Goal: Communication & Community: Answer question/provide support

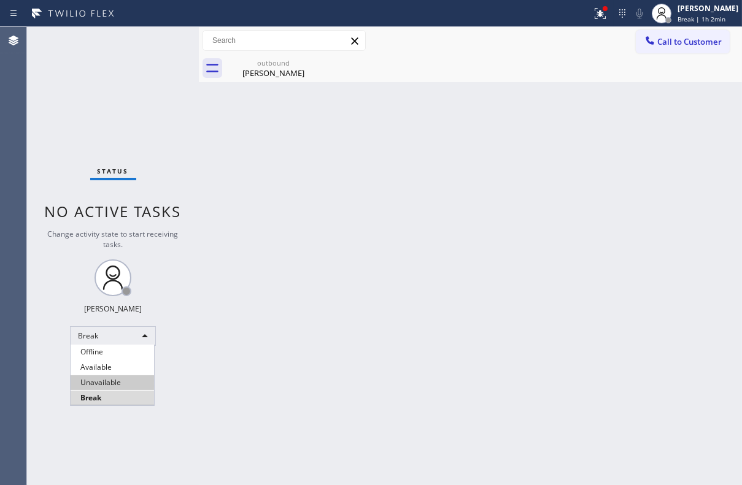
click at [107, 380] on li "Unavailable" at bounding box center [112, 382] width 83 height 15
click at [670, 31] on button "Call to Customer" at bounding box center [682, 41] width 94 height 23
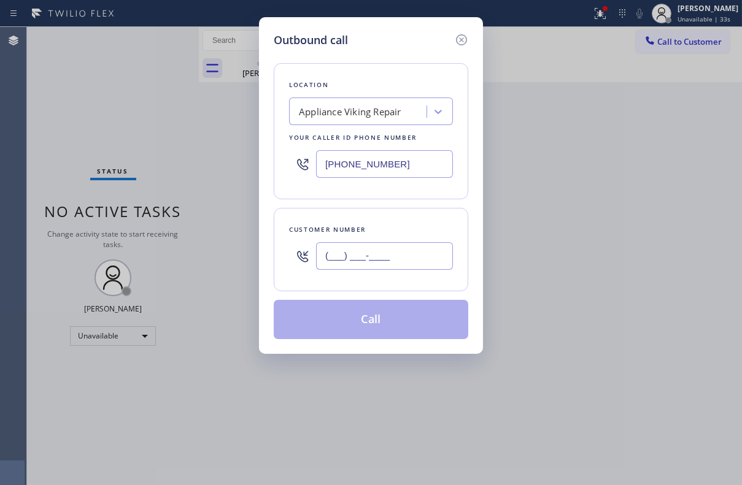
click at [343, 260] on input "(___) ___-____" at bounding box center [384, 256] width 137 height 28
paste input "425) 241-4225"
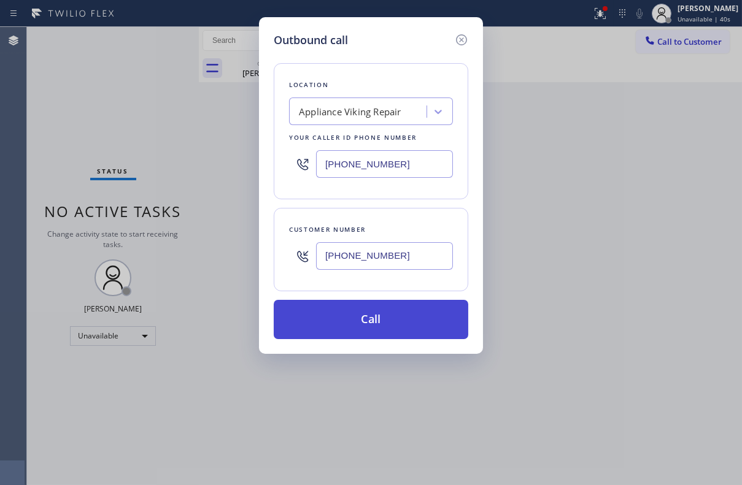
click at [407, 334] on button "Call" at bounding box center [371, 319] width 194 height 39
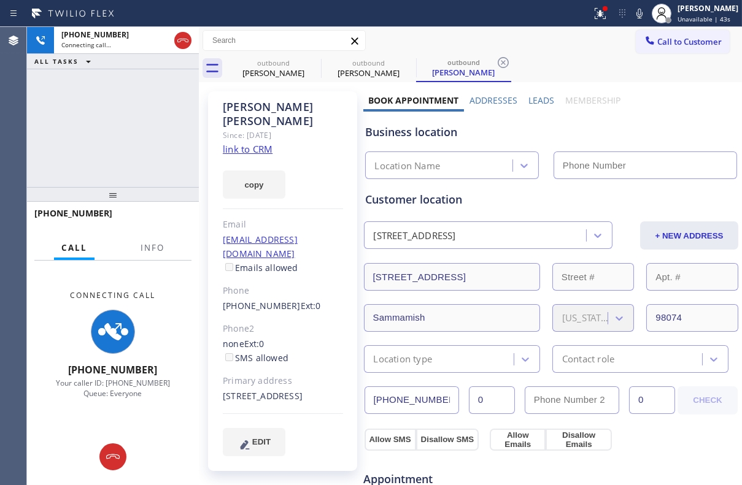
click at [536, 99] on label "Leads" at bounding box center [541, 100] width 26 height 12
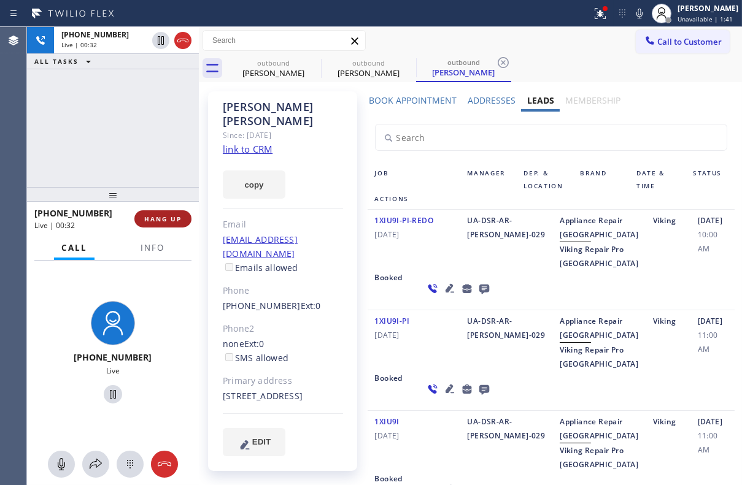
click at [170, 221] on span "HANG UP" at bounding box center [162, 219] width 37 height 9
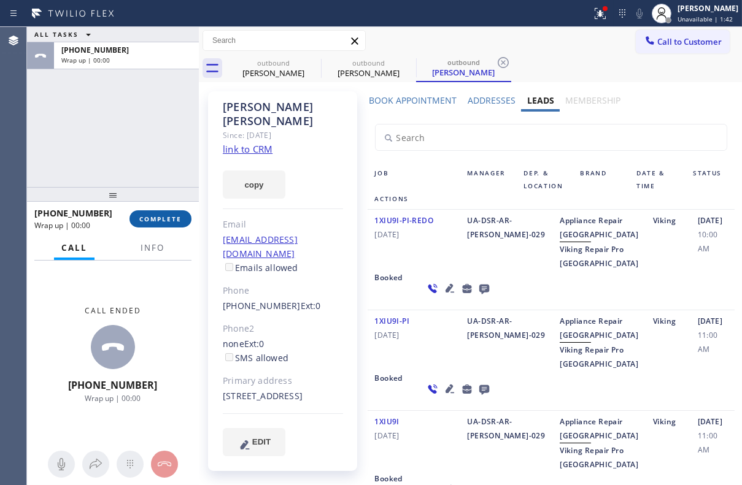
click at [172, 220] on span "COMPLETE" at bounding box center [160, 219] width 42 height 9
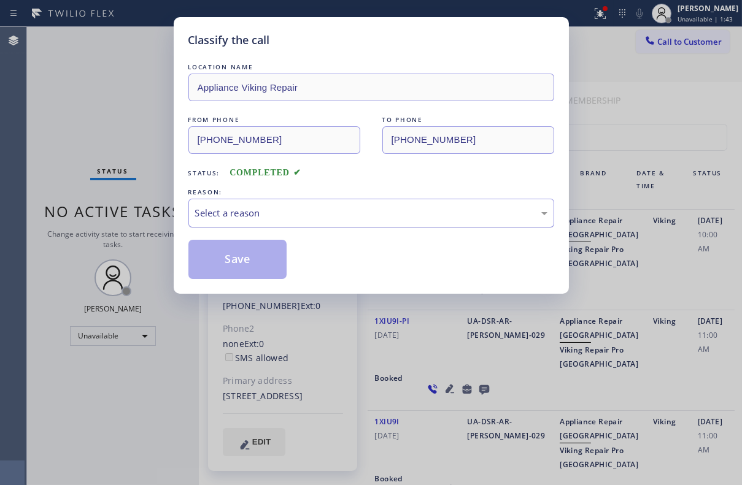
click at [266, 221] on div "Select a reason" at bounding box center [371, 213] width 366 height 29
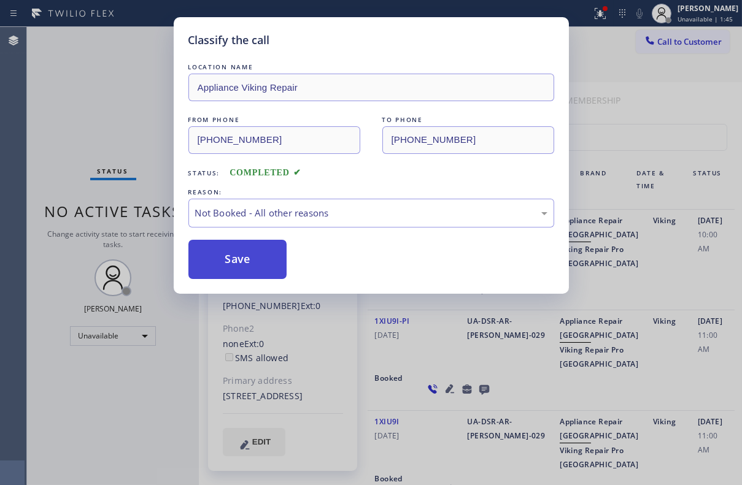
click at [220, 252] on button "Save" at bounding box center [237, 259] width 99 height 39
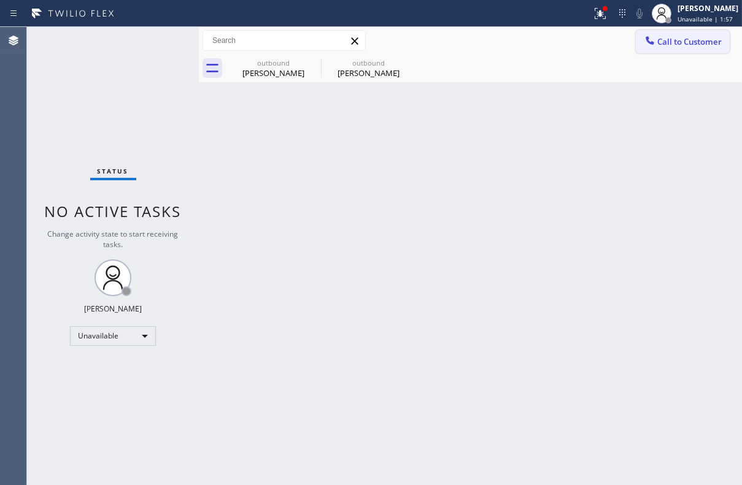
click at [691, 40] on span "Call to Customer" at bounding box center [689, 41] width 64 height 11
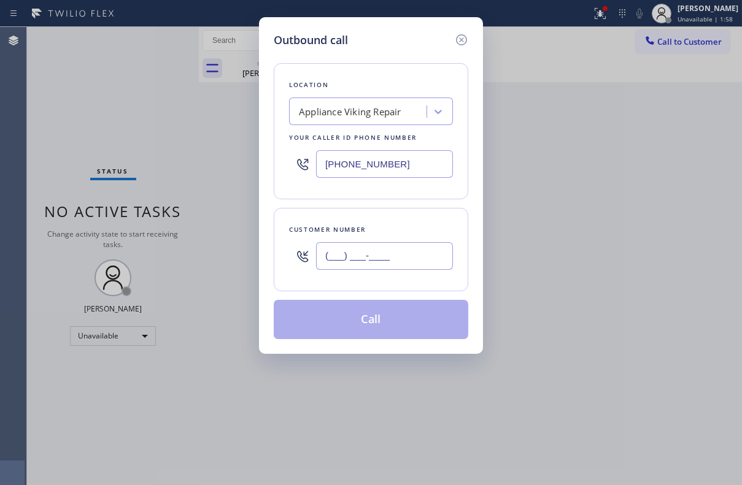
click at [366, 266] on input "(___) ___-____" at bounding box center [384, 256] width 137 height 28
paste input "847) 370-1115"
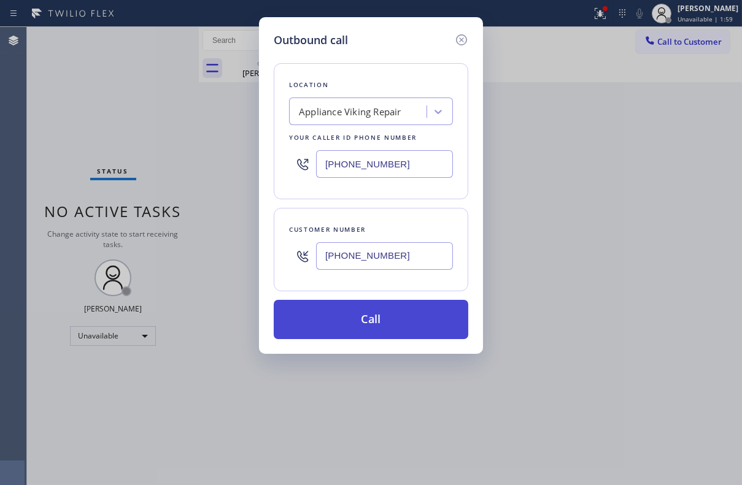
type input "[PHONE_NUMBER]"
click at [363, 312] on button "Call" at bounding box center [371, 319] width 194 height 39
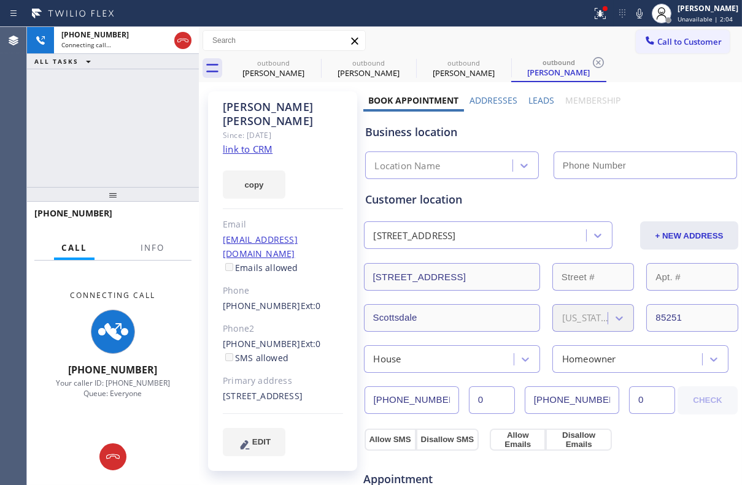
type input "[PHONE_NUMBER]"
click at [532, 105] on label "Leads" at bounding box center [541, 100] width 26 height 12
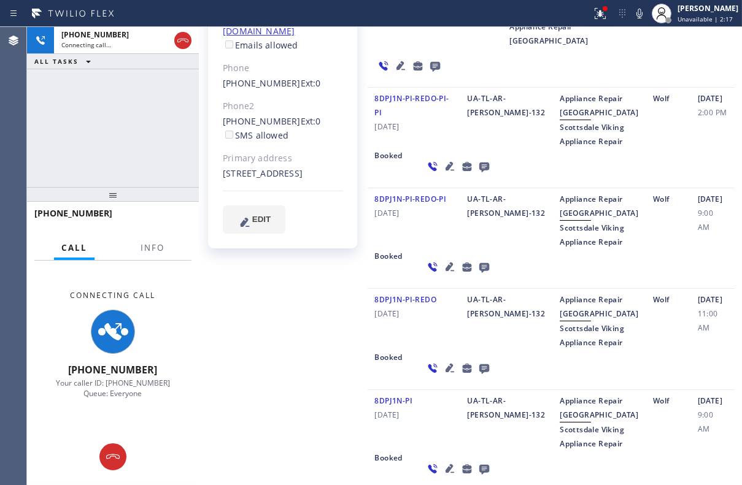
scroll to position [55, 0]
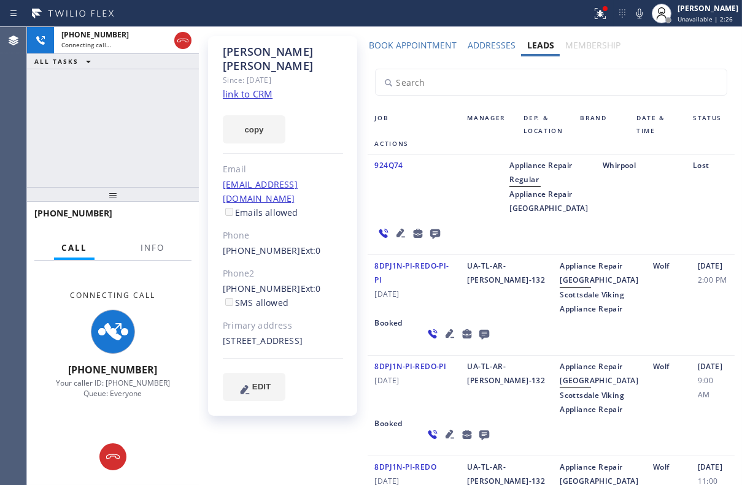
click at [477, 342] on icon at bounding box center [484, 333] width 15 height 15
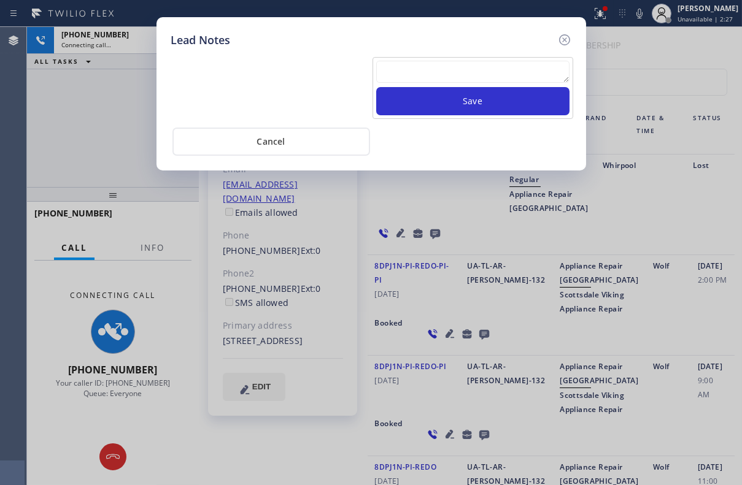
click at [398, 74] on textarea at bounding box center [472, 72] width 193 height 22
paste textarea "Routed to Voice mail// If CX will call back please transfer to me- Love:*"
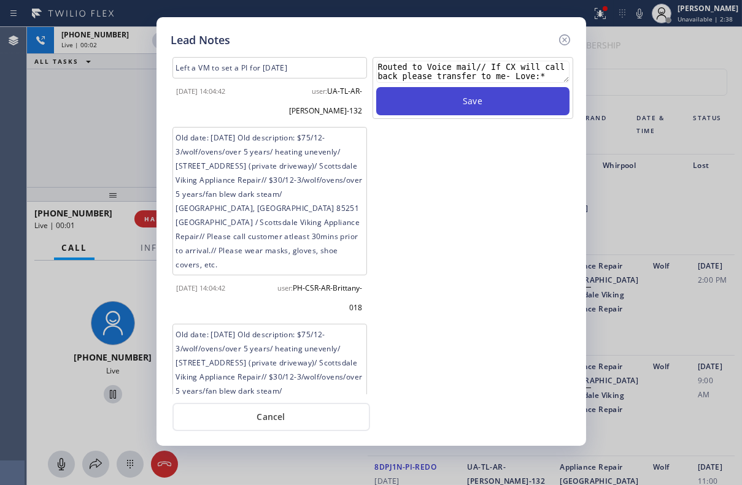
type textarea "Routed to Voice mail// If CX will call back please transfer to me- Love:*"
click at [482, 102] on button "Save" at bounding box center [472, 101] width 193 height 28
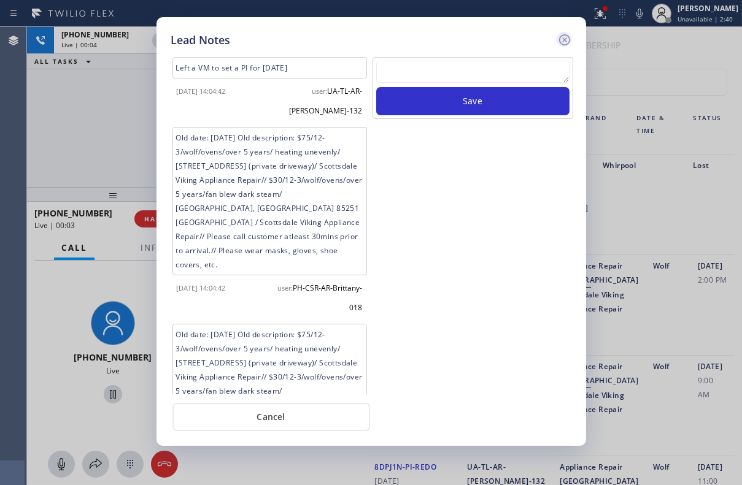
click at [565, 36] on icon at bounding box center [564, 40] width 15 height 15
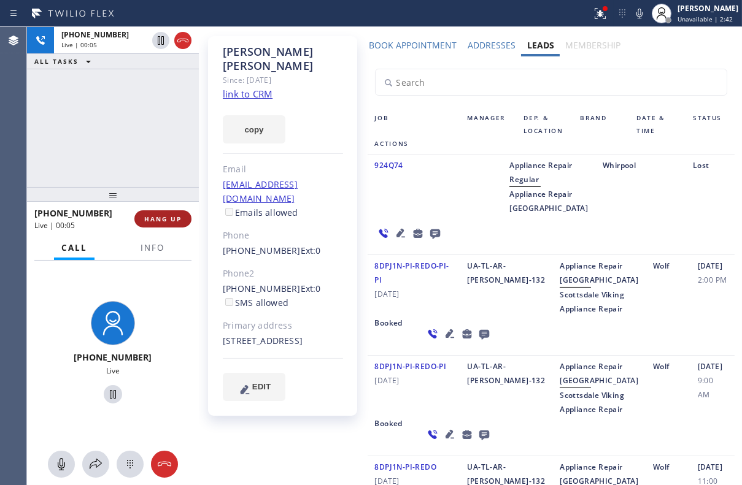
click at [169, 211] on button "HANG UP" at bounding box center [162, 218] width 57 height 17
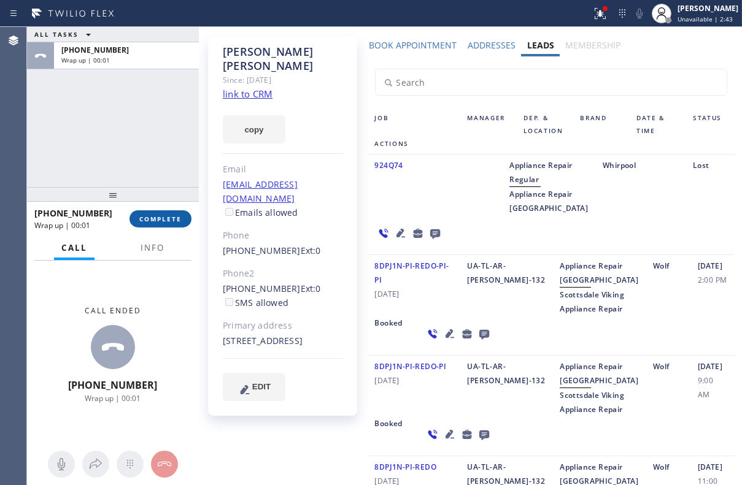
click at [172, 223] on span "COMPLETE" at bounding box center [160, 219] width 42 height 9
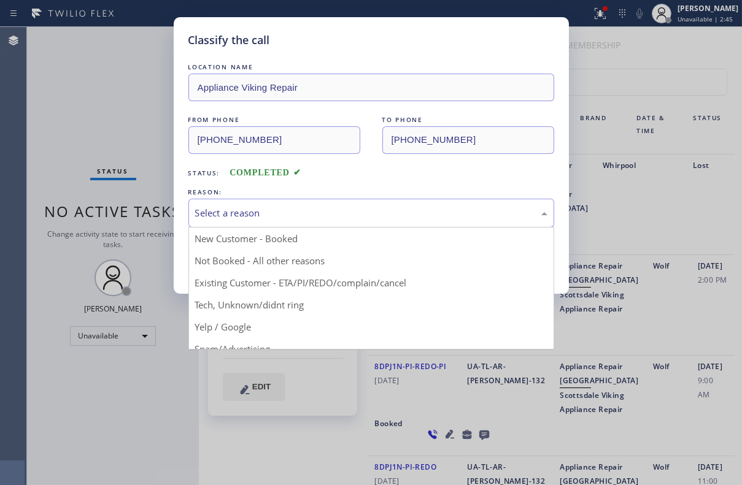
click at [278, 207] on div "Select a reason" at bounding box center [371, 213] width 352 height 14
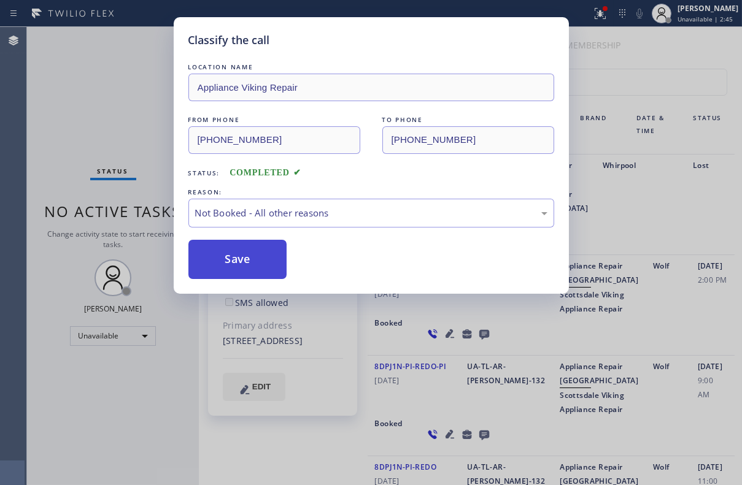
click at [242, 257] on button "Save" at bounding box center [237, 259] width 99 height 39
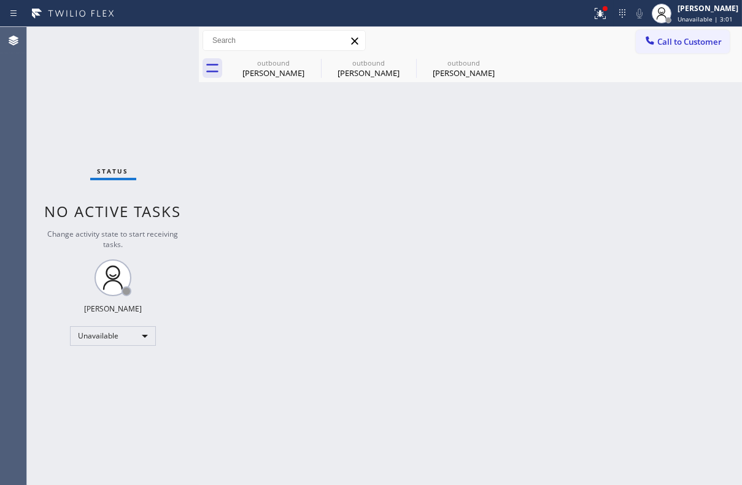
click at [686, 45] on span "Call to Customer" at bounding box center [689, 41] width 64 height 11
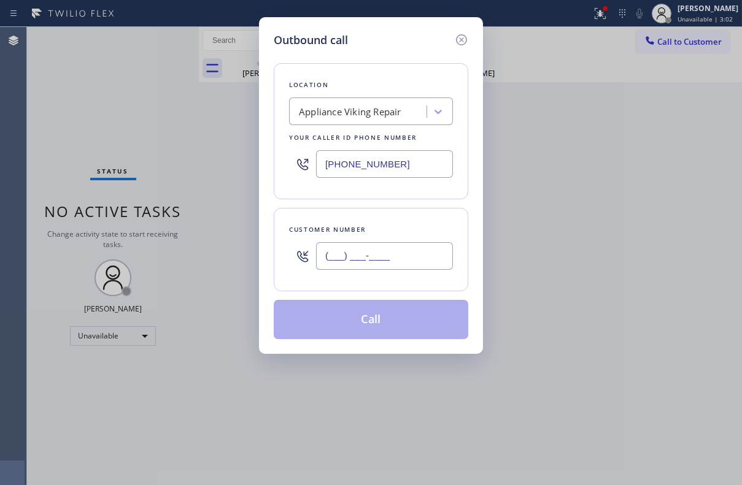
click at [415, 248] on input "(___) ___-____" at bounding box center [384, 256] width 137 height 28
paste input "480) 540-2977"
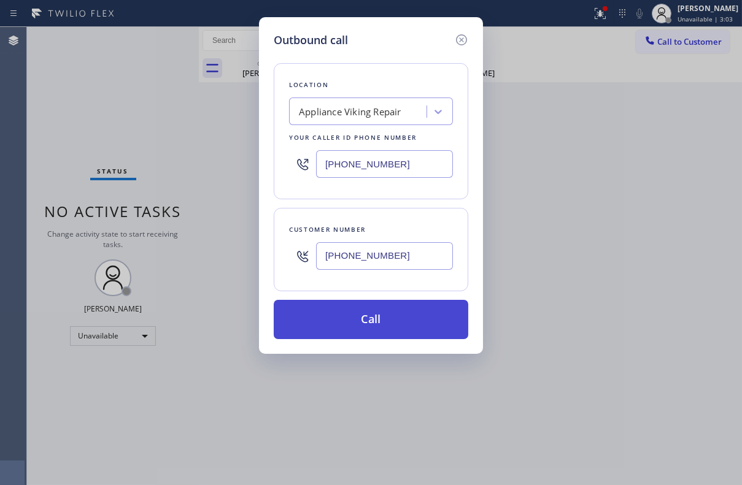
type input "[PHONE_NUMBER]"
click at [361, 326] on button "Call" at bounding box center [371, 319] width 194 height 39
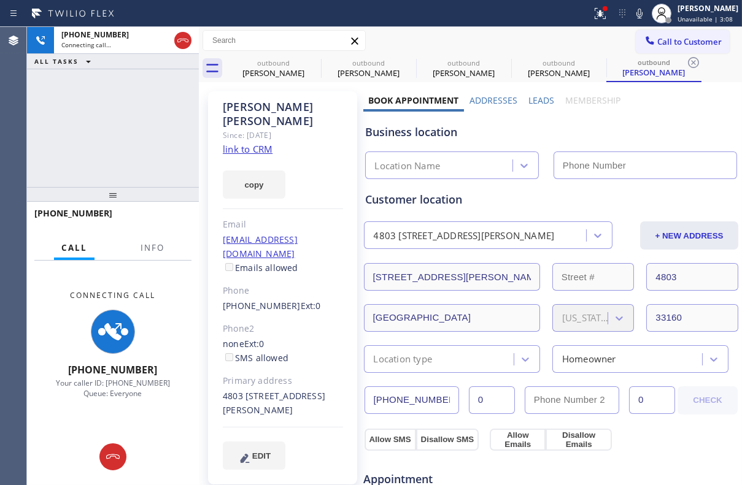
type input "[PHONE_NUMBER]"
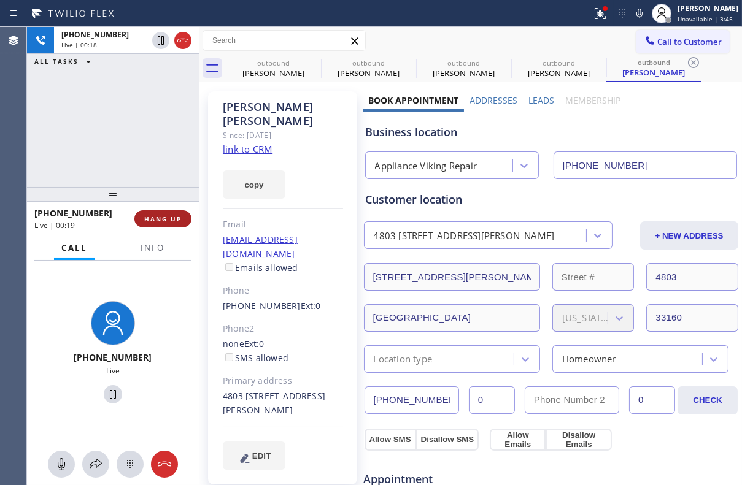
click at [144, 213] on button "HANG UP" at bounding box center [162, 218] width 57 height 17
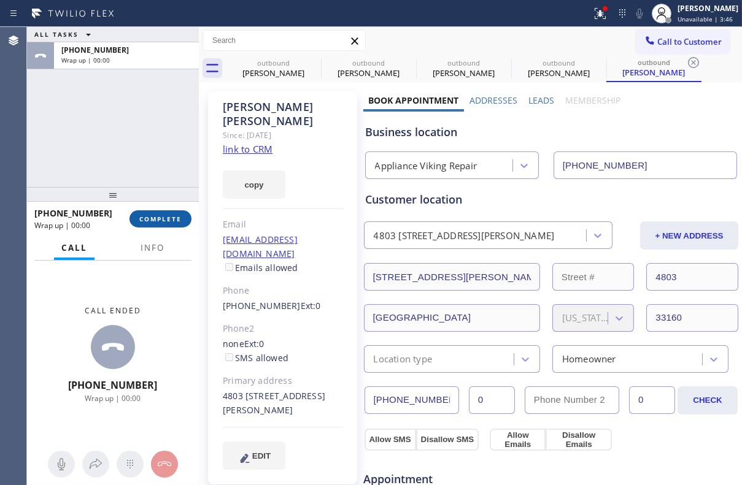
click at [176, 221] on span "COMPLETE" at bounding box center [160, 219] width 42 height 9
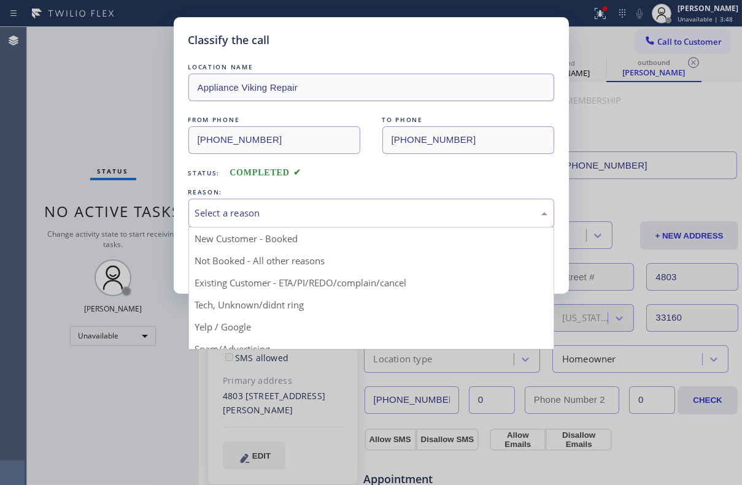
click at [310, 209] on div "Select a reason" at bounding box center [371, 213] width 352 height 14
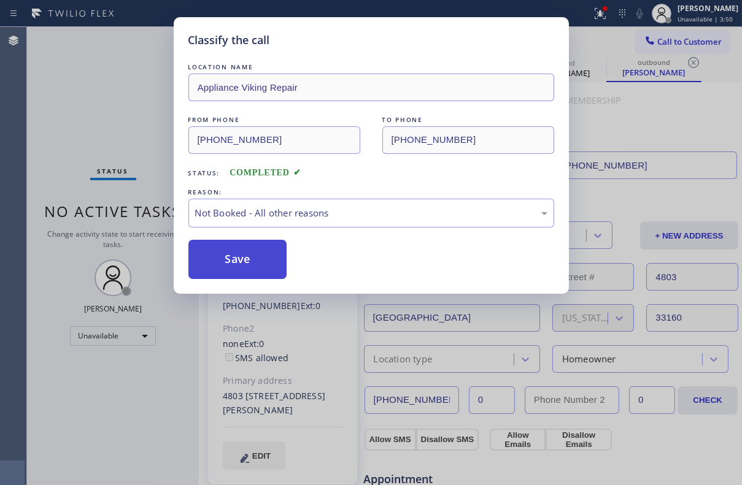
click at [239, 258] on button "Save" at bounding box center [237, 259] width 99 height 39
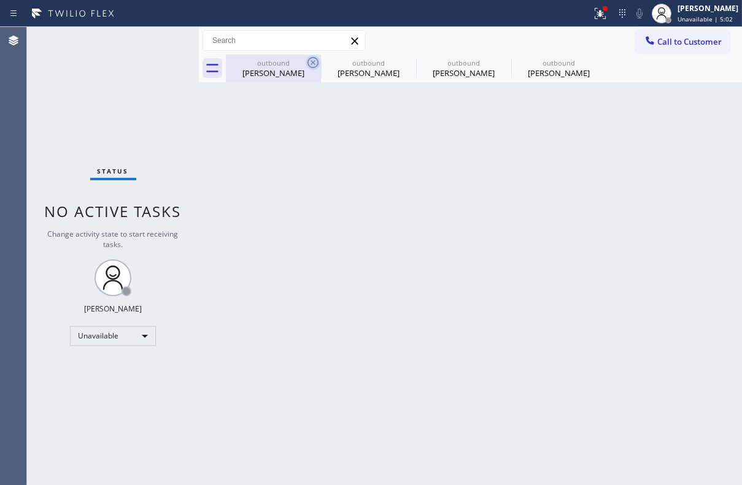
click at [310, 63] on icon at bounding box center [312, 62] width 15 height 15
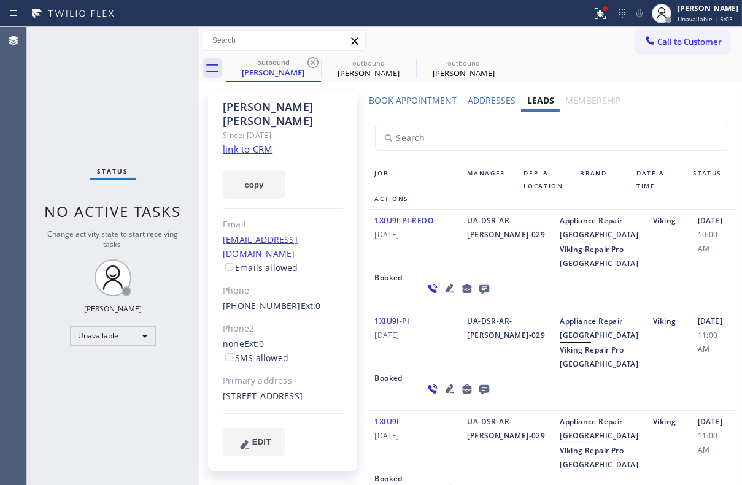
click at [310, 63] on icon at bounding box center [312, 62] width 15 height 15
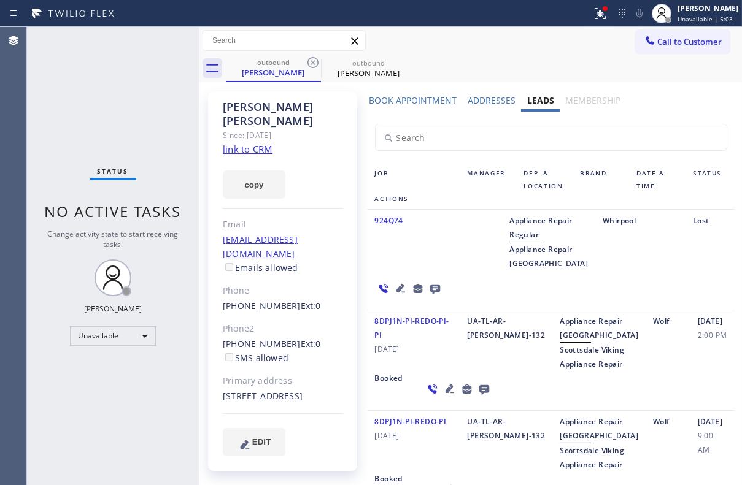
click at [310, 63] on icon at bounding box center [312, 62] width 15 height 15
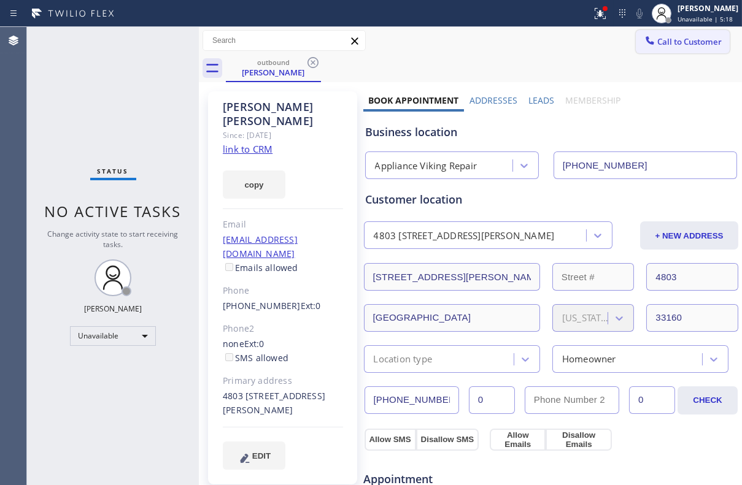
click at [672, 42] on span "Call to Customer" at bounding box center [689, 41] width 64 height 11
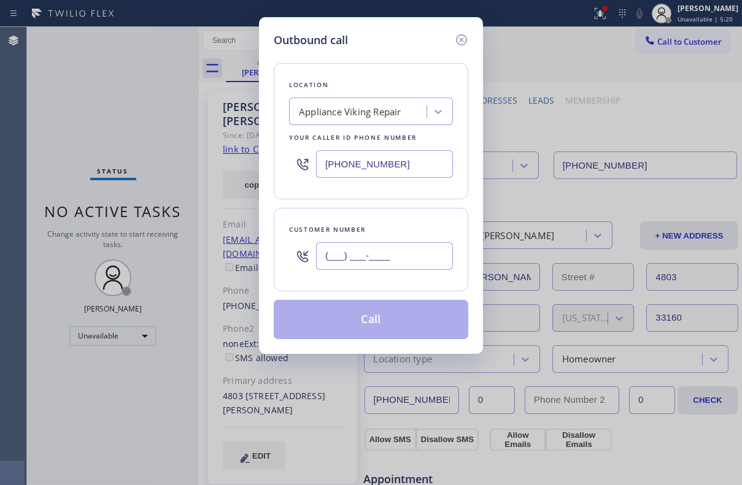
click at [380, 265] on input "(___) ___-____" at bounding box center [384, 256] width 137 height 28
paste input "973) 507-6912"
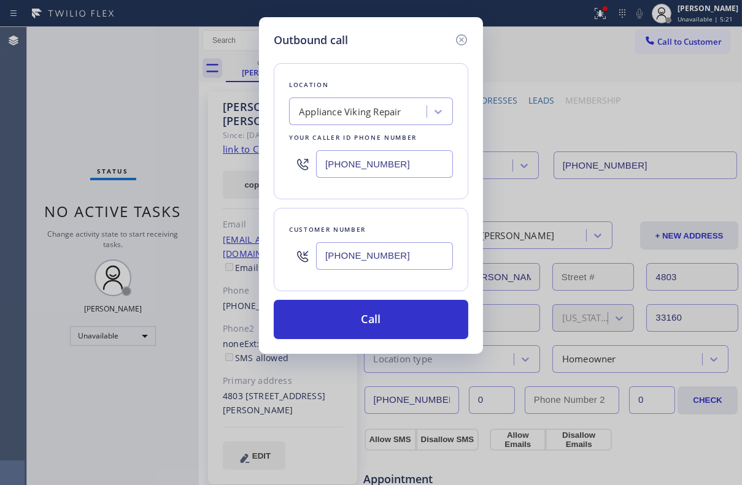
type input "[PHONE_NUMBER]"
drag, startPoint x: 405, startPoint y: 166, endPoint x: 243, endPoint y: 171, distance: 162.6
click at [243, 171] on div "Outbound call Location Appliance Viking Repair Your caller id phone number [PHO…" at bounding box center [371, 242] width 742 height 485
paste input "732) 838-6971"
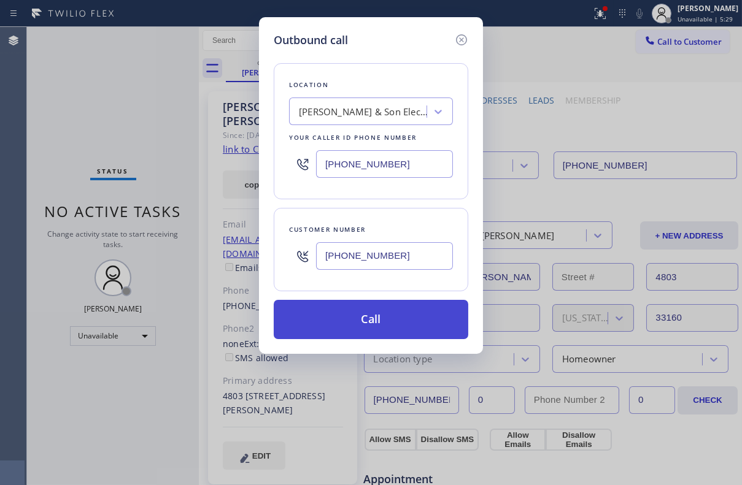
type input "[PHONE_NUMBER]"
click at [363, 325] on button "Call" at bounding box center [371, 319] width 194 height 39
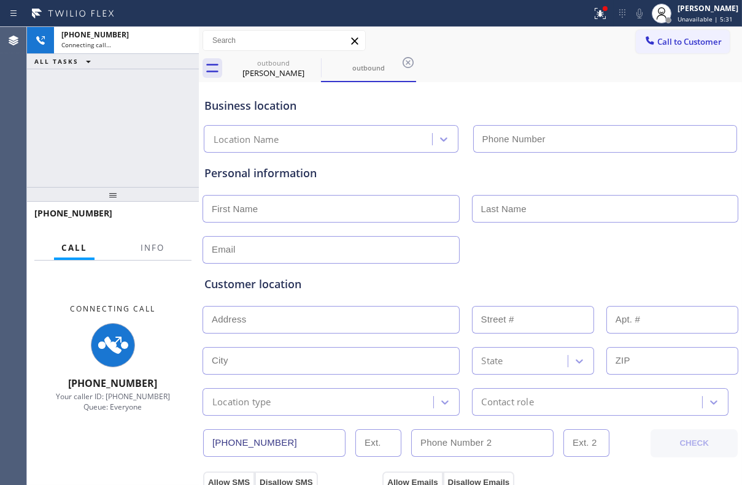
type input "[PHONE_NUMBER]"
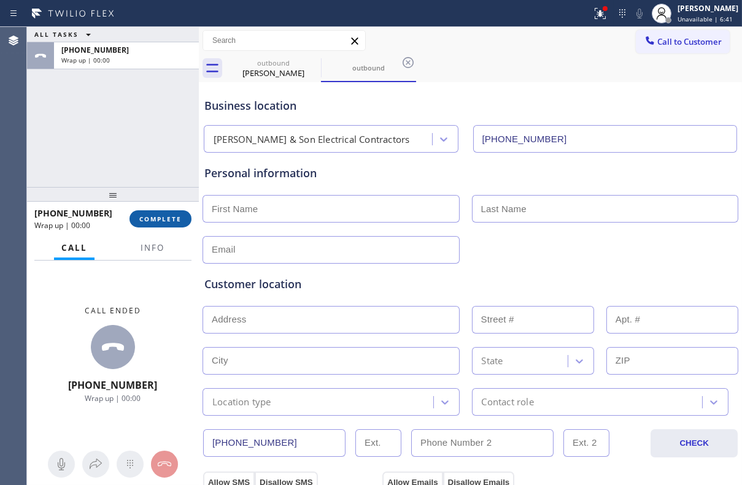
click at [159, 221] on span "COMPLETE" at bounding box center [160, 219] width 42 height 9
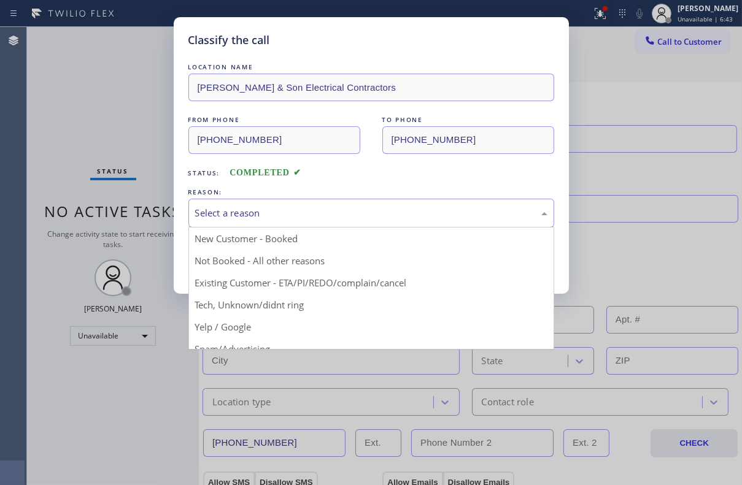
click at [349, 214] on div "Select a reason" at bounding box center [371, 213] width 352 height 14
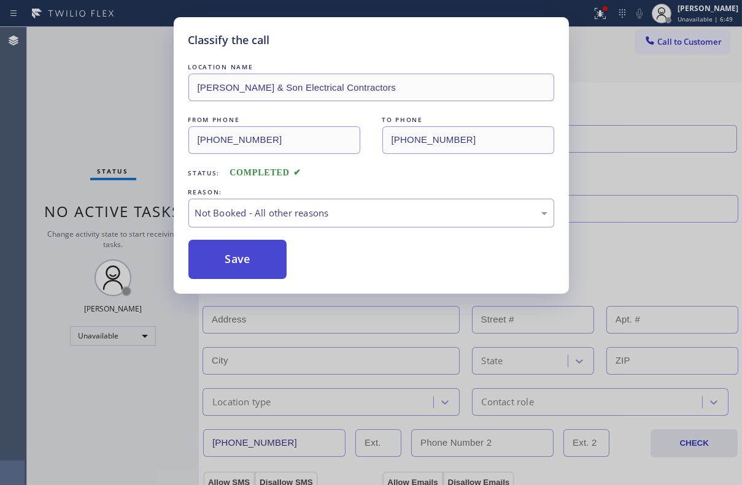
click at [256, 255] on button "Save" at bounding box center [237, 259] width 99 height 39
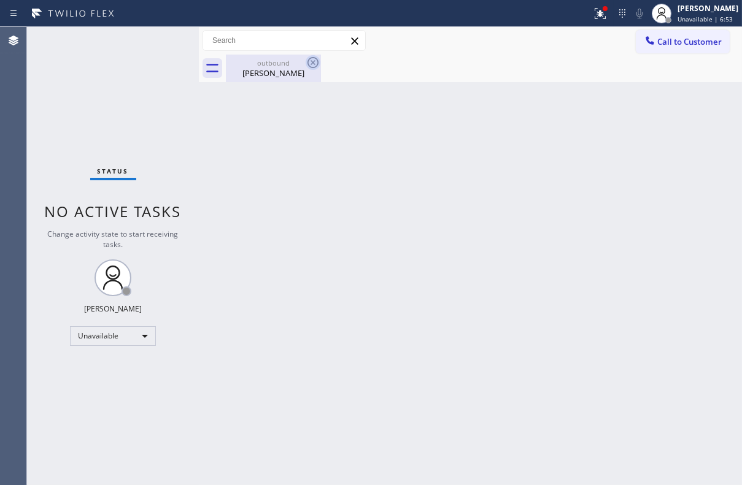
click at [312, 63] on icon at bounding box center [312, 62] width 11 height 11
click at [676, 37] on span "Call to Customer" at bounding box center [689, 41] width 64 height 11
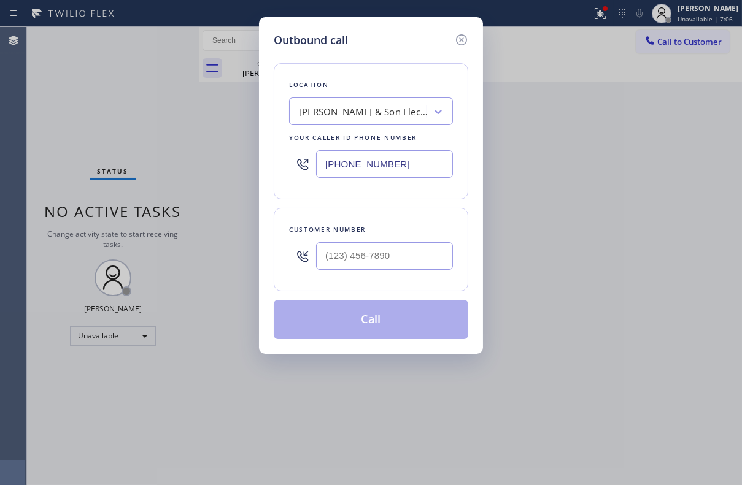
click at [386, 269] on div at bounding box center [384, 256] width 137 height 40
click at [390, 254] on input "(___) ___-____" at bounding box center [384, 256] width 137 height 28
paste input "917) 601-8351"
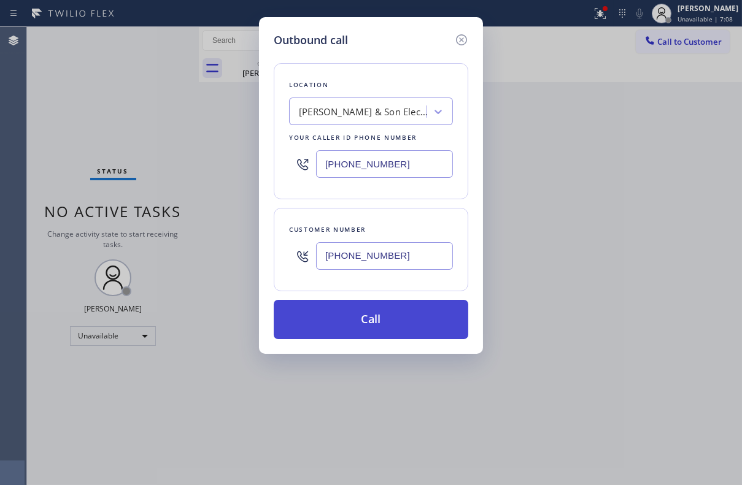
type input "[PHONE_NUMBER]"
click at [386, 323] on button "Call" at bounding box center [371, 319] width 194 height 39
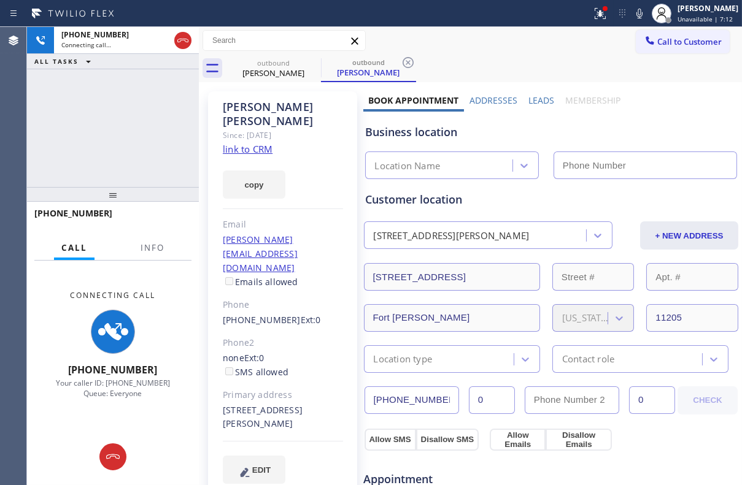
type input "[PHONE_NUMBER]"
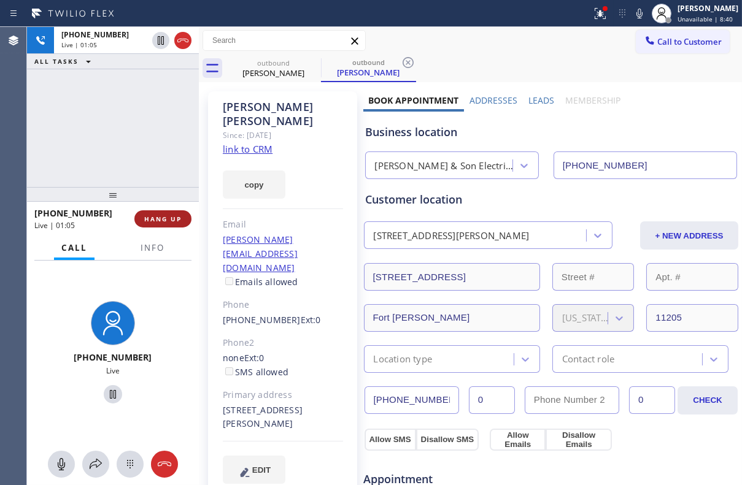
click at [150, 224] on button "HANG UP" at bounding box center [162, 218] width 57 height 17
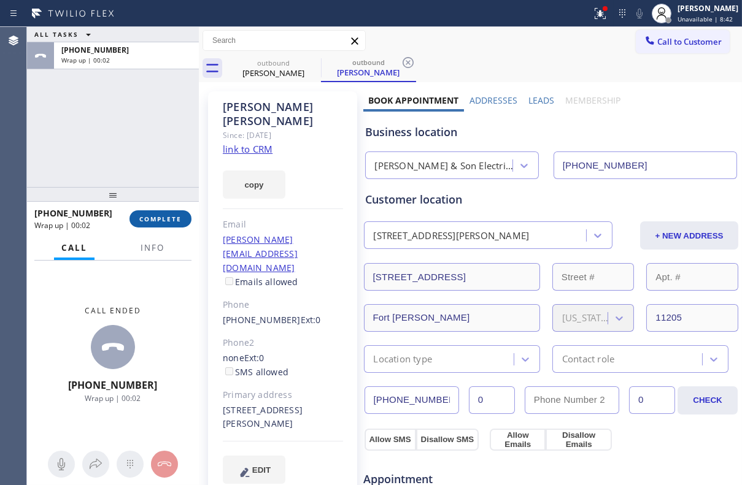
click at [161, 226] on button "COMPLETE" at bounding box center [160, 218] width 62 height 17
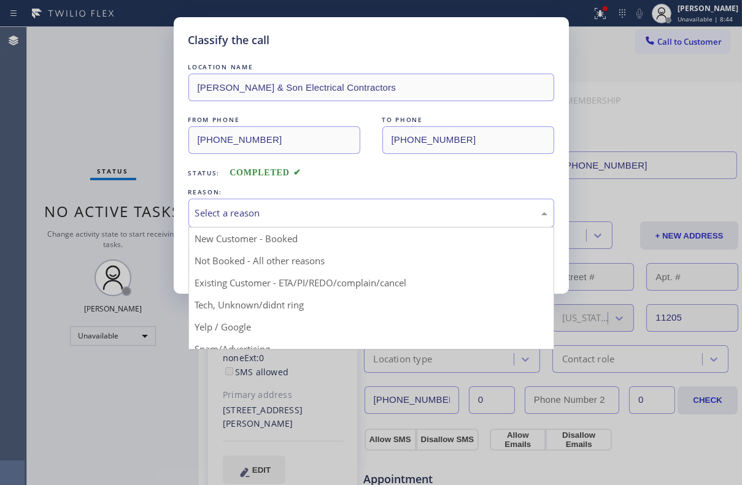
click at [260, 206] on div "Select a reason" at bounding box center [371, 213] width 352 height 14
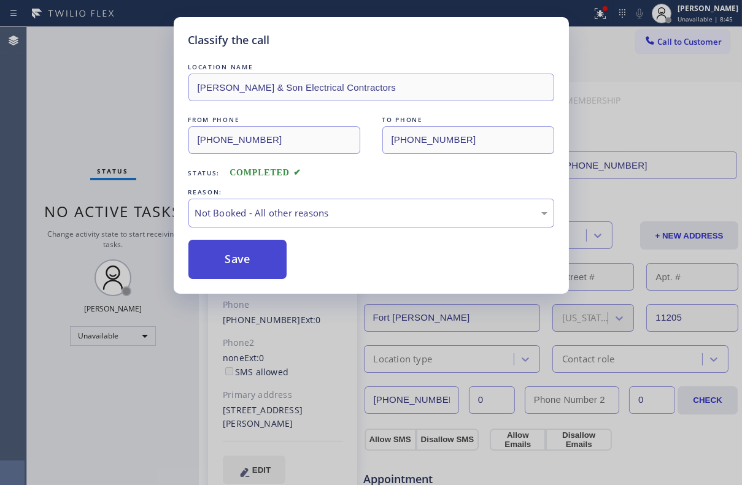
click at [253, 248] on button "Save" at bounding box center [237, 259] width 99 height 39
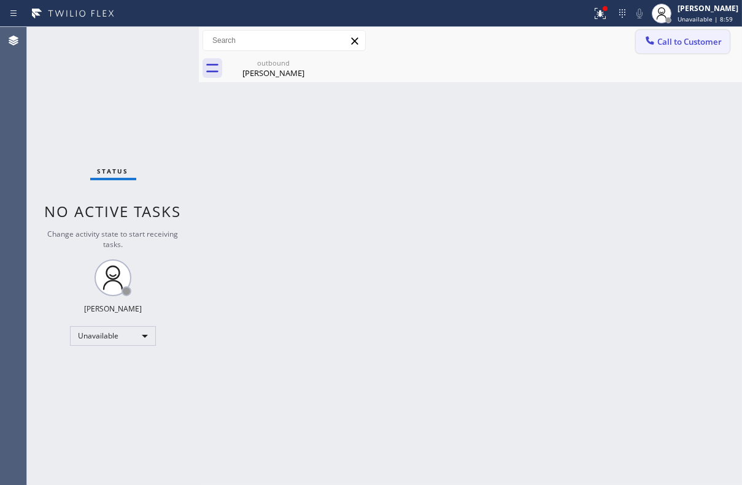
click at [686, 50] on button "Call to Customer" at bounding box center [682, 41] width 94 height 23
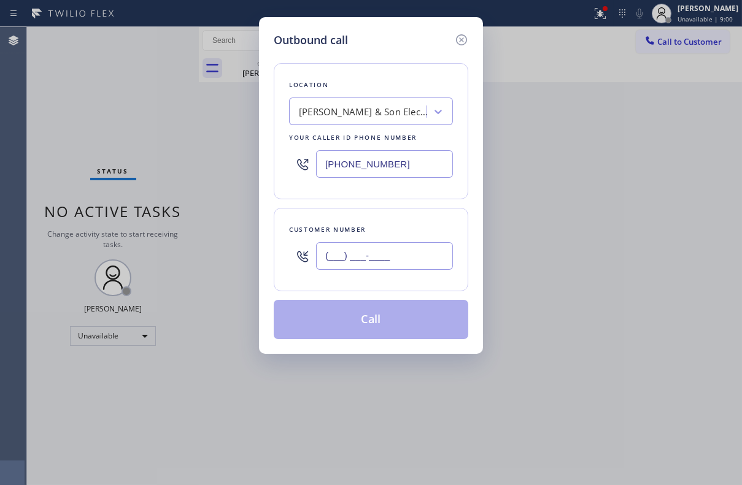
click at [410, 263] on input "(___) ___-____" at bounding box center [384, 256] width 137 height 28
paste input "646) 387-5145"
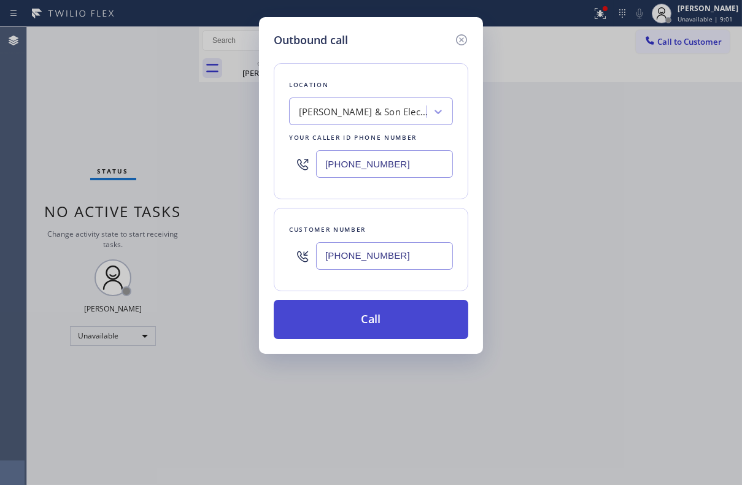
type input "[PHONE_NUMBER]"
click at [350, 337] on button "Call" at bounding box center [371, 319] width 194 height 39
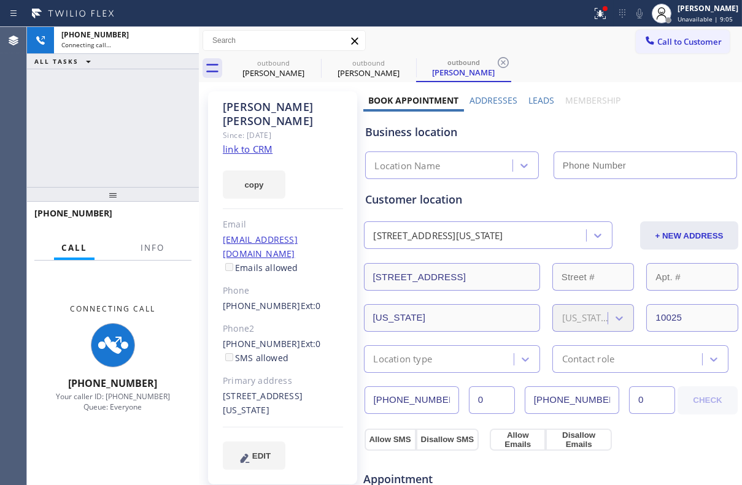
click at [543, 98] on label "Leads" at bounding box center [541, 100] width 26 height 12
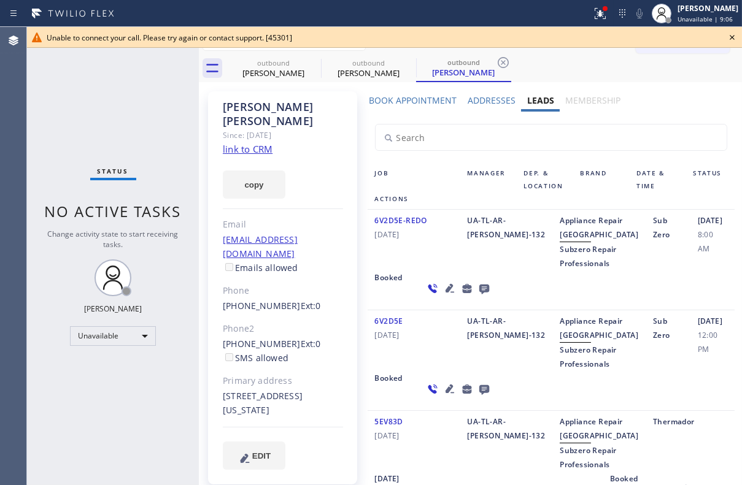
click at [732, 36] on icon at bounding box center [731, 37] width 5 height 5
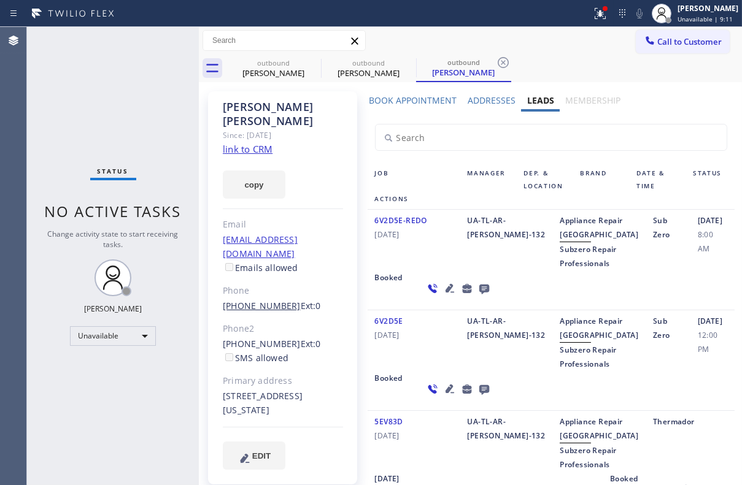
click at [264, 300] on link "[PHONE_NUMBER]" at bounding box center [262, 306] width 78 height 12
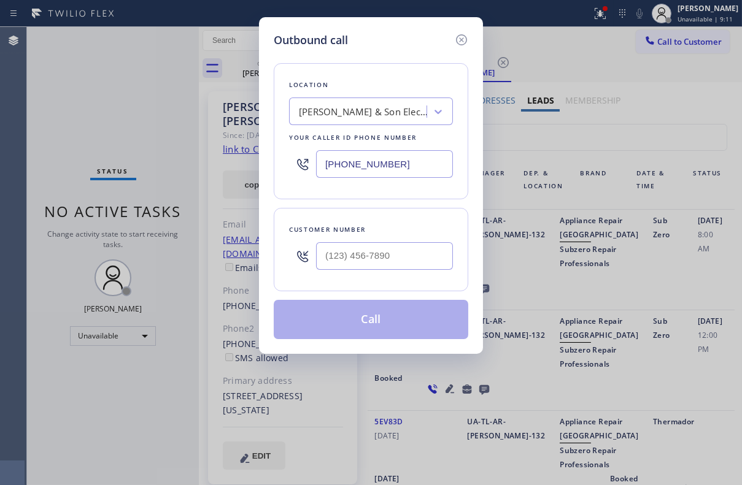
type input "[PHONE_NUMBER]"
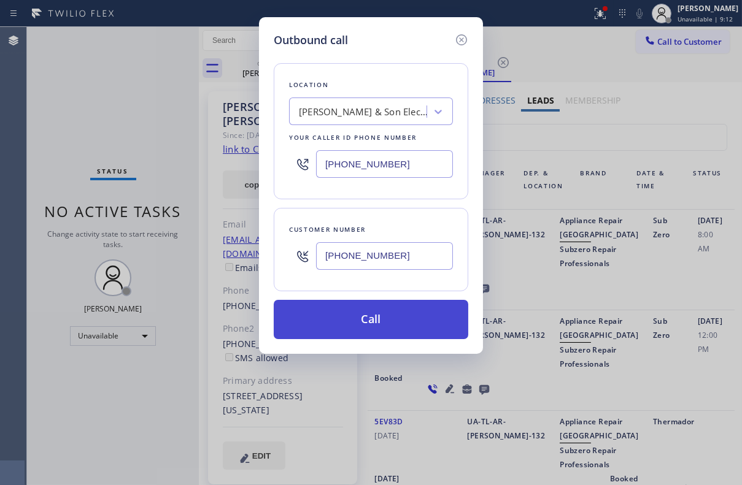
click at [381, 313] on button "Call" at bounding box center [371, 319] width 194 height 39
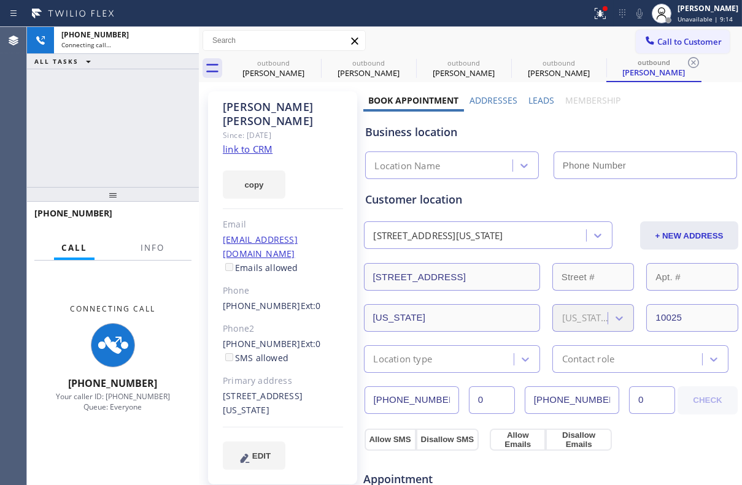
click at [541, 102] on label "Leads" at bounding box center [541, 100] width 26 height 12
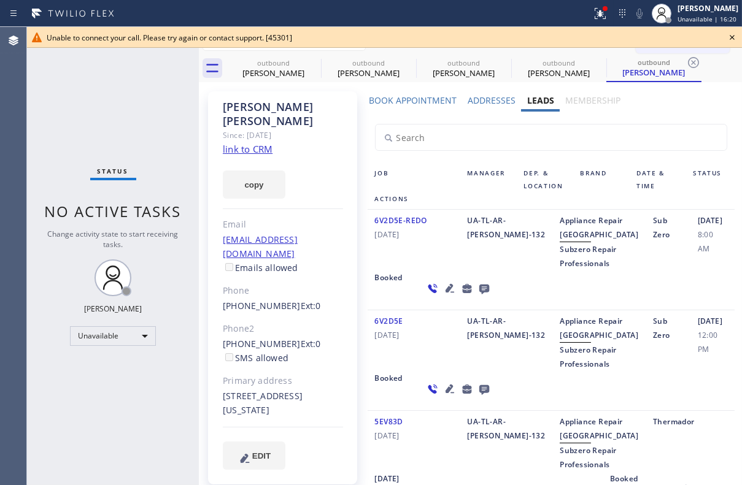
click at [733, 39] on icon at bounding box center [731, 37] width 5 height 5
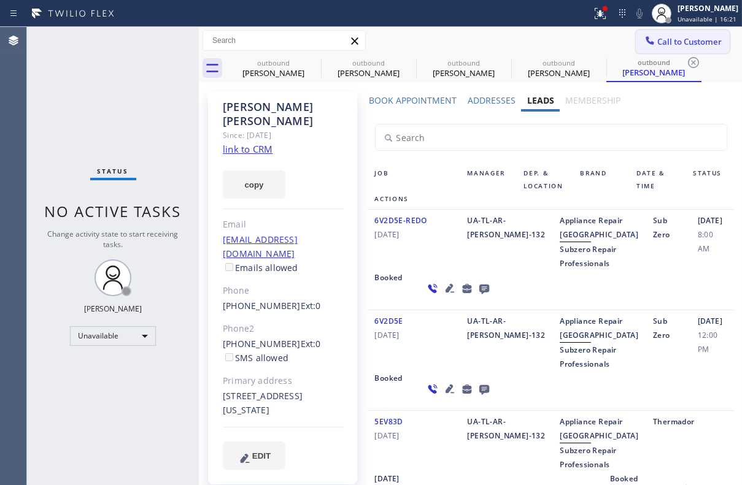
click at [691, 38] on span "Call to Customer" at bounding box center [689, 41] width 64 height 11
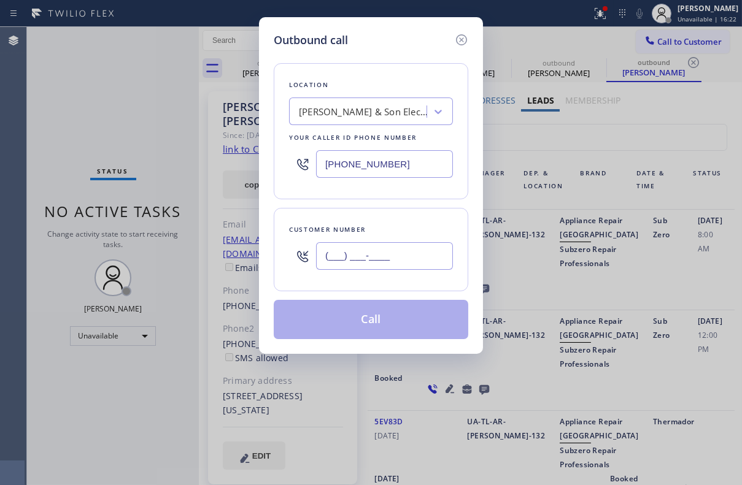
click at [401, 252] on input "(___) ___-____" at bounding box center [384, 256] width 137 height 28
paste input "646) 387-5145"
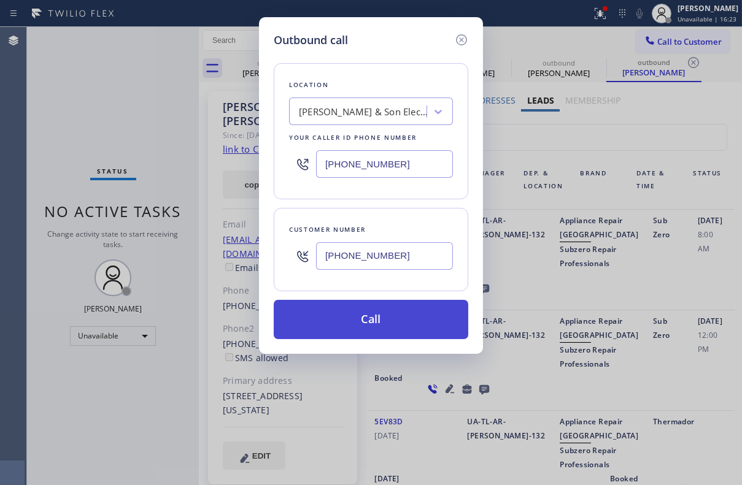
type input "[PHONE_NUMBER]"
click at [376, 326] on button "Call" at bounding box center [371, 319] width 194 height 39
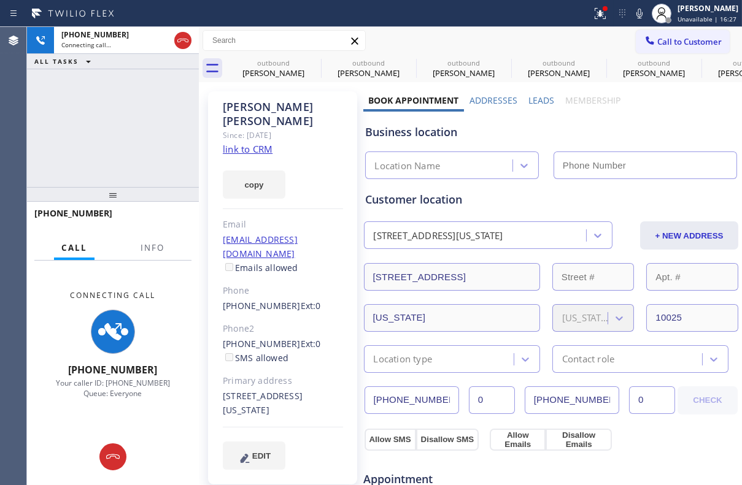
click at [534, 99] on label "Leads" at bounding box center [541, 100] width 26 height 12
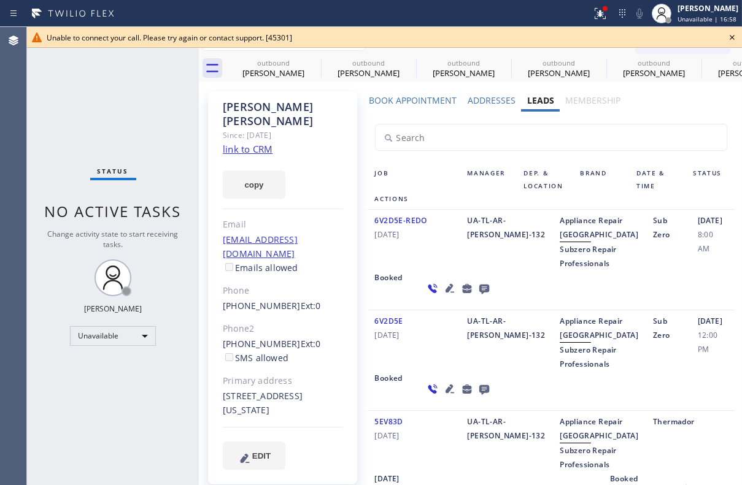
click at [728, 40] on icon at bounding box center [731, 37] width 15 height 15
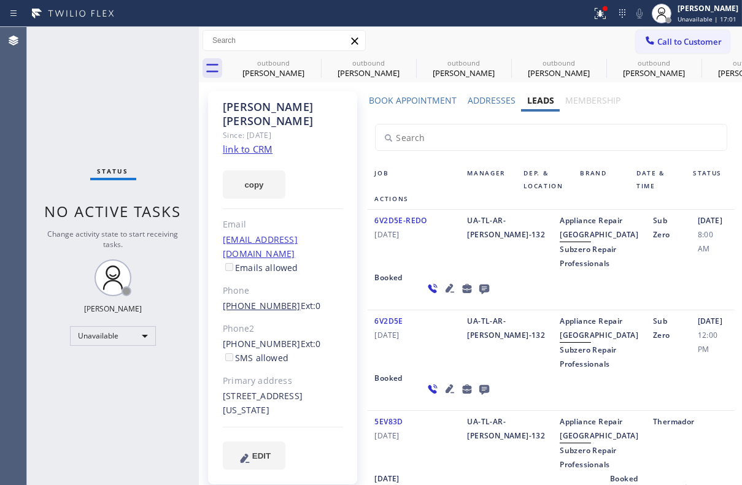
click at [266, 300] on link "[PHONE_NUMBER]" at bounding box center [262, 306] width 78 height 12
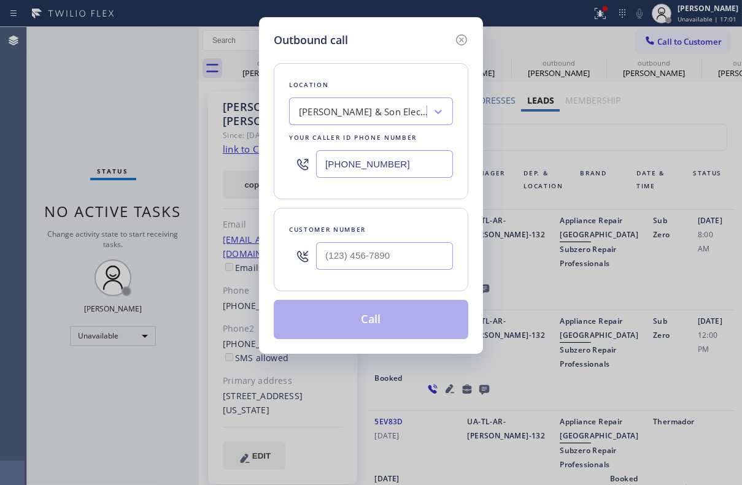
type input "[PHONE_NUMBER]"
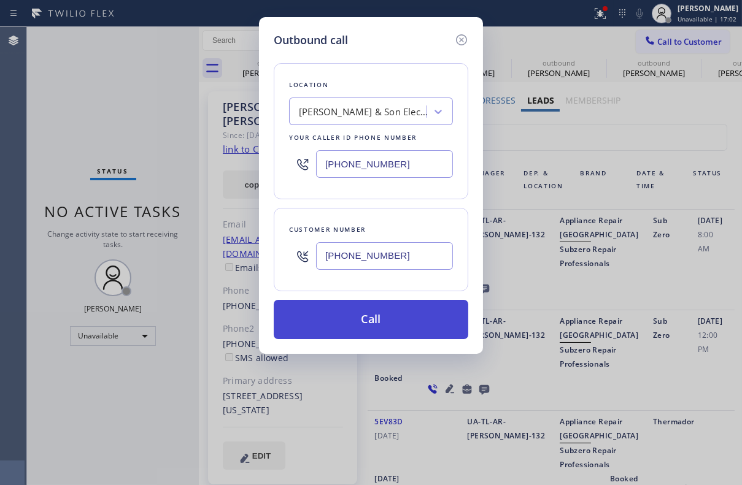
click at [350, 326] on button "Call" at bounding box center [371, 319] width 194 height 39
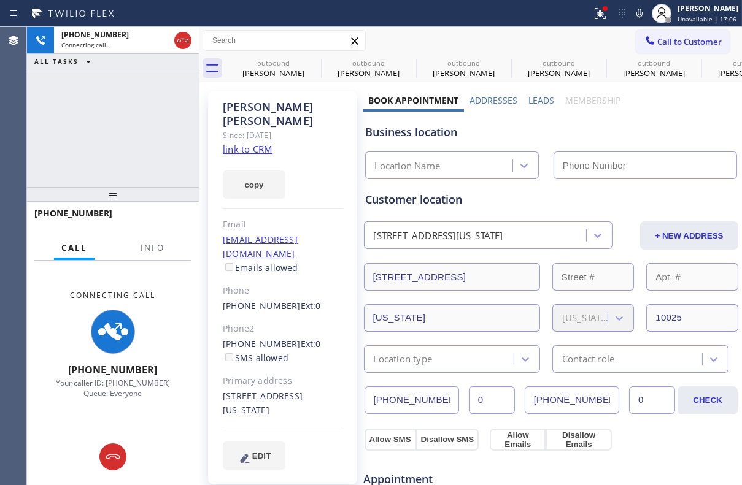
type input "[PHONE_NUMBER]"
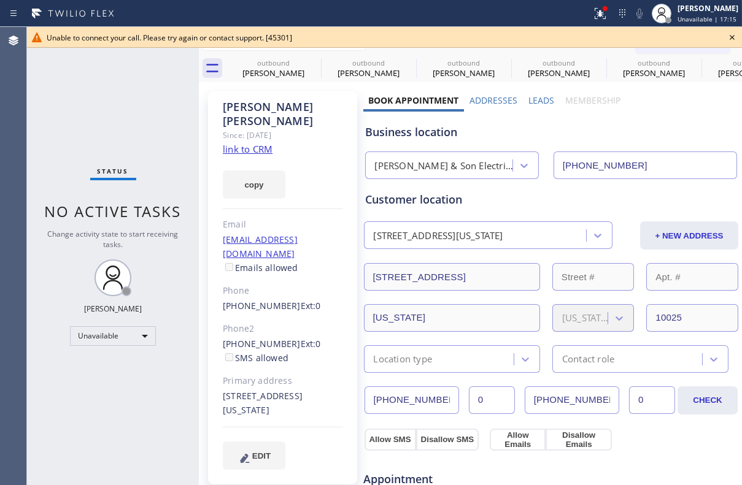
click at [729, 33] on icon at bounding box center [731, 37] width 15 height 15
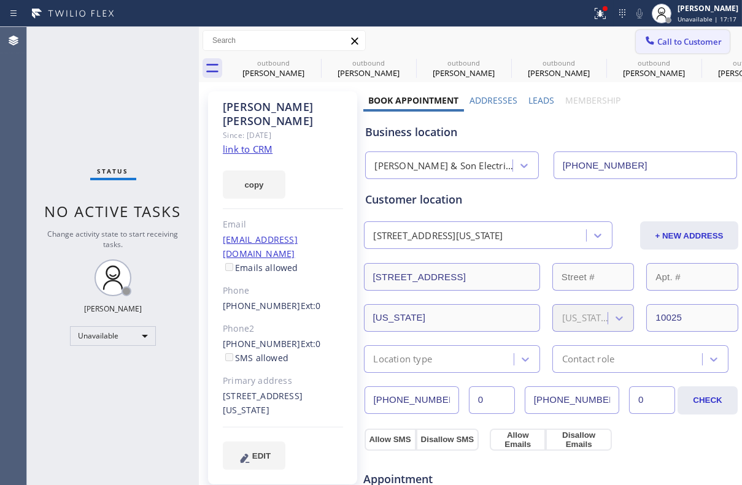
click at [675, 46] on span "Call to Customer" at bounding box center [689, 41] width 64 height 11
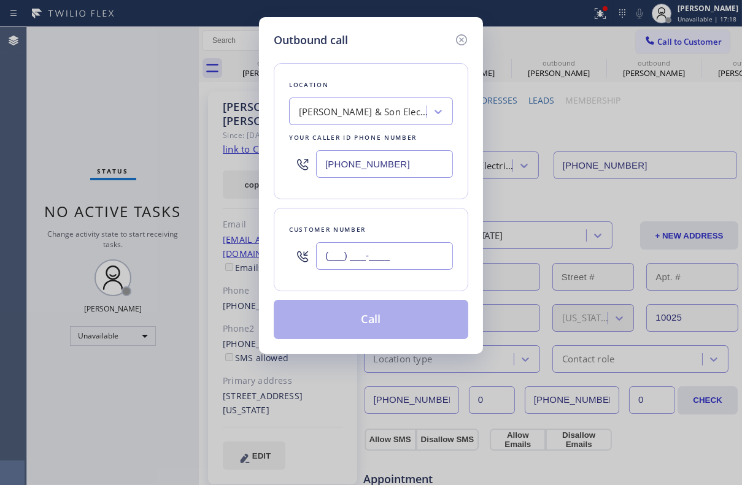
click at [368, 255] on input "(___) ___-____" at bounding box center [384, 256] width 137 height 28
paste input "650) 898-9585"
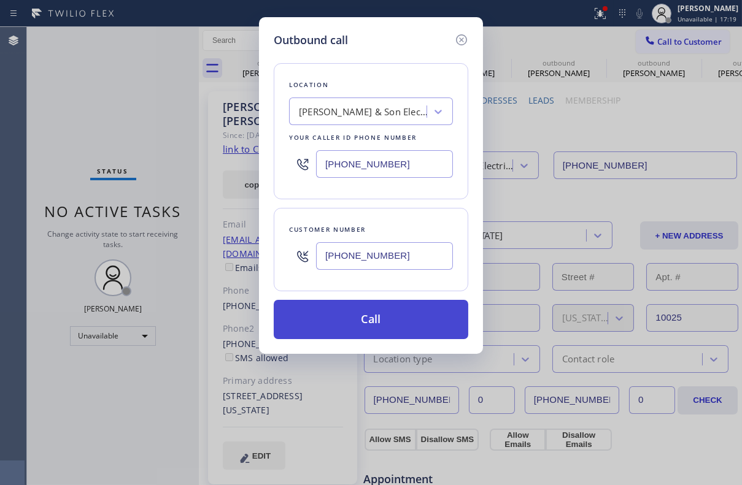
type input "[PHONE_NUMBER]"
click at [367, 316] on button "Call" at bounding box center [371, 319] width 194 height 39
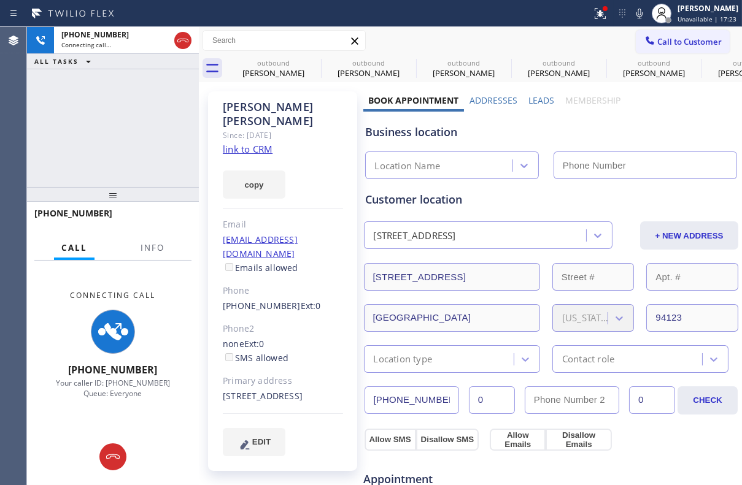
click at [535, 101] on label "Leads" at bounding box center [541, 100] width 26 height 12
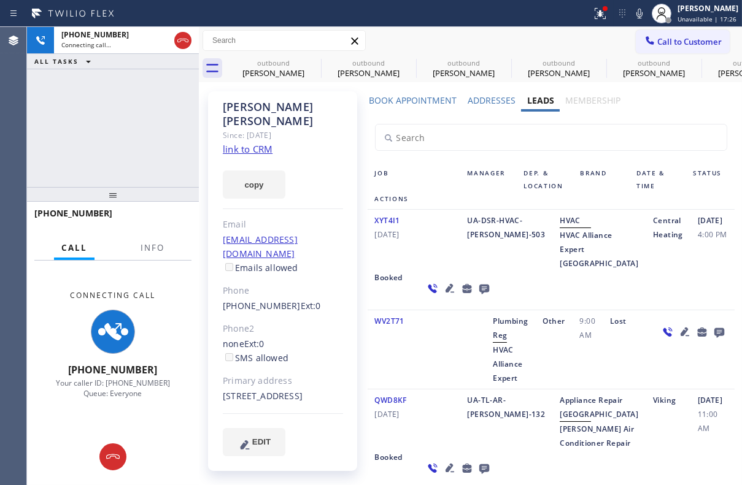
click at [442, 296] on icon at bounding box center [449, 288] width 15 height 15
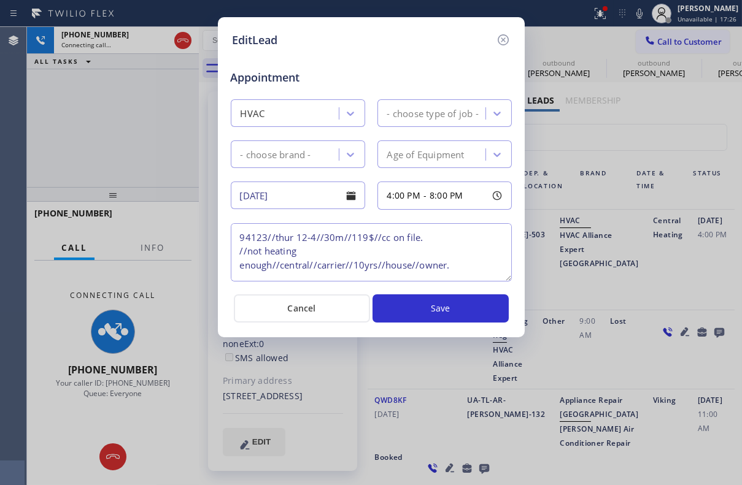
type textarea "94123//thur 12-4//30m//119$//cc on file. //not heating enough//central//carrier…"
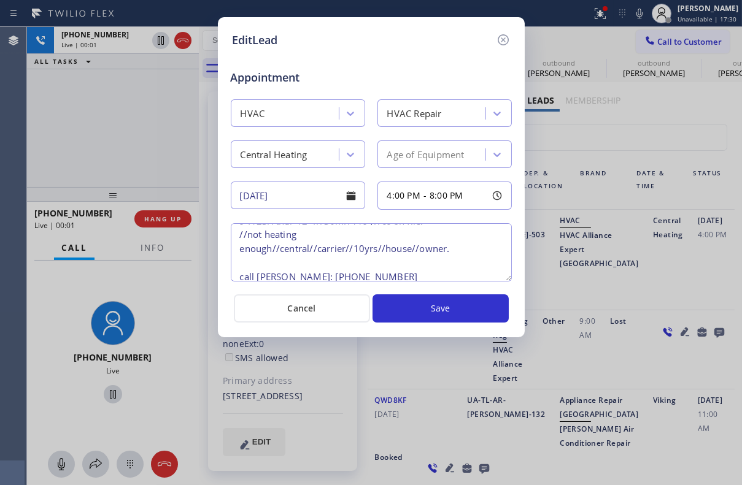
scroll to position [25, 0]
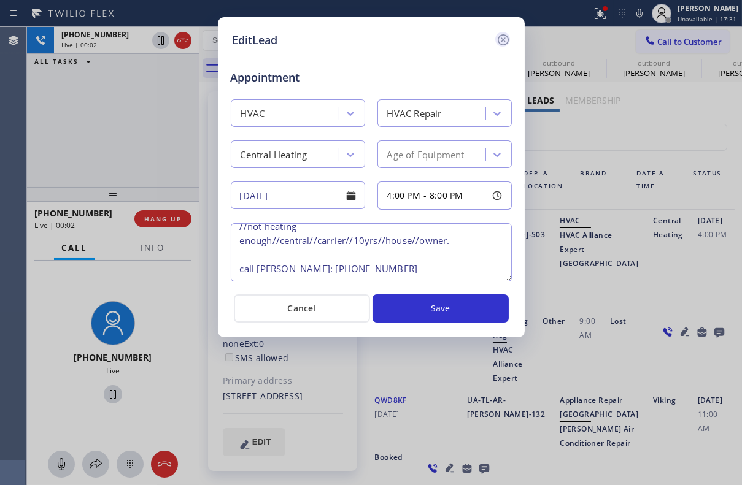
click at [501, 42] on icon at bounding box center [503, 40] width 15 height 15
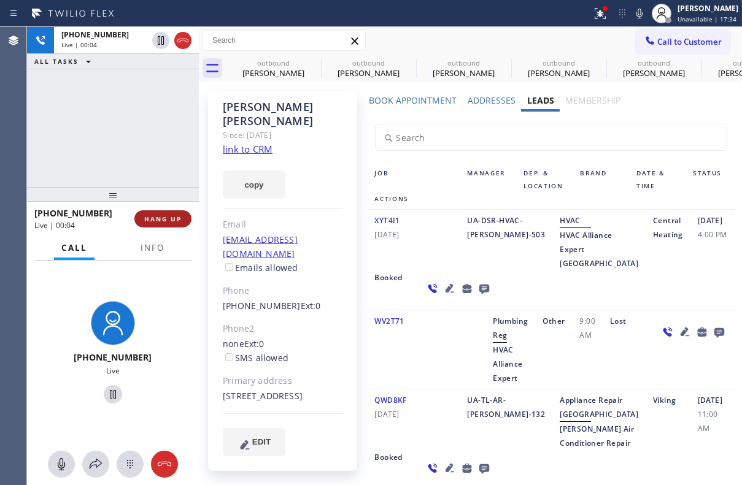
click at [163, 215] on span "HANG UP" at bounding box center [162, 219] width 37 height 9
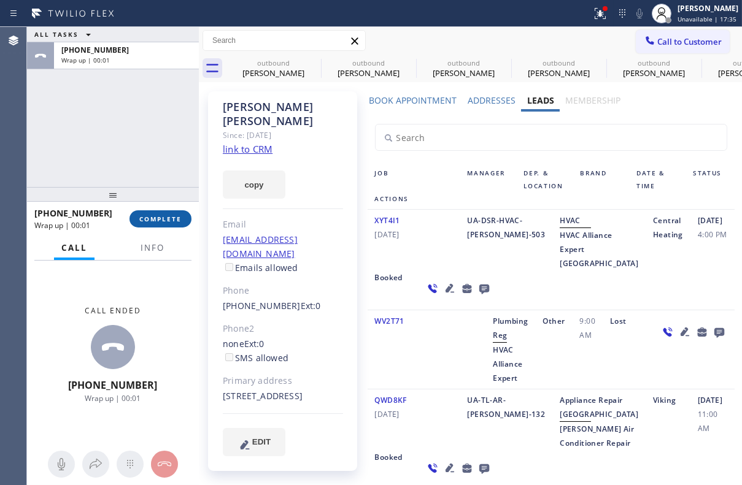
click at [157, 221] on span "COMPLETE" at bounding box center [160, 219] width 42 height 9
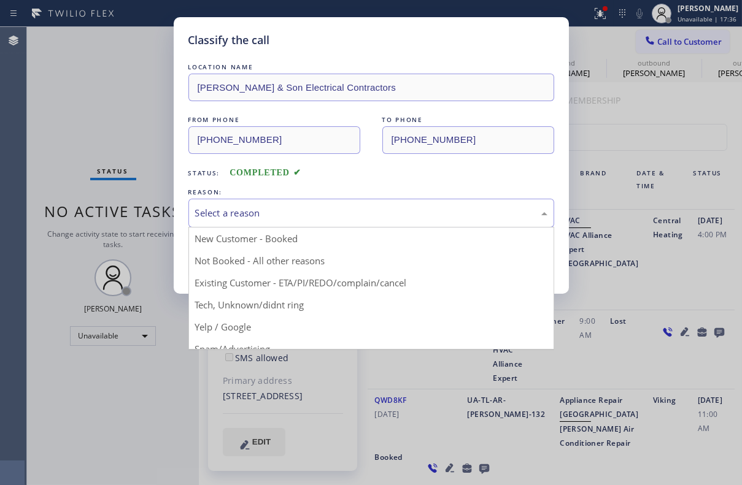
click at [318, 209] on div "Select a reason" at bounding box center [371, 213] width 352 height 14
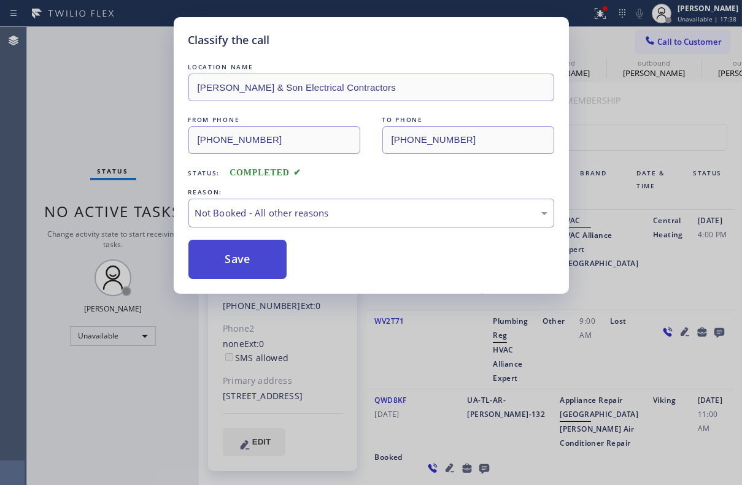
click at [237, 251] on button "Save" at bounding box center [237, 259] width 99 height 39
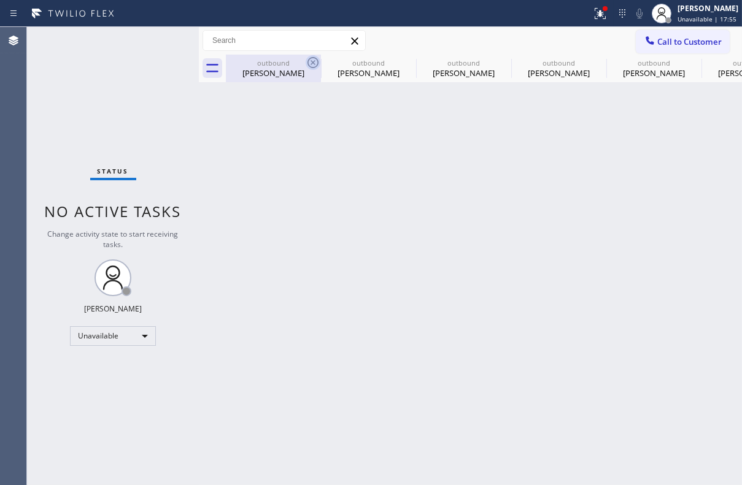
click at [313, 63] on icon at bounding box center [312, 62] width 11 height 11
click at [0, 0] on icon at bounding box center [0, 0] width 0 height 0
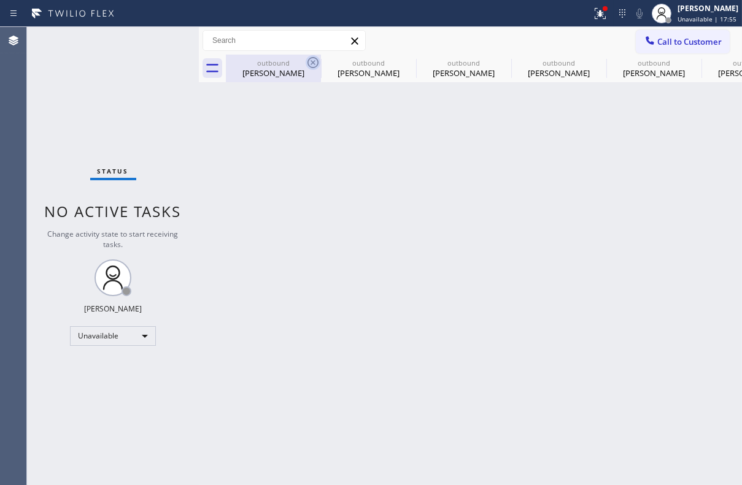
click at [0, 0] on icon at bounding box center [0, 0] width 0 height 0
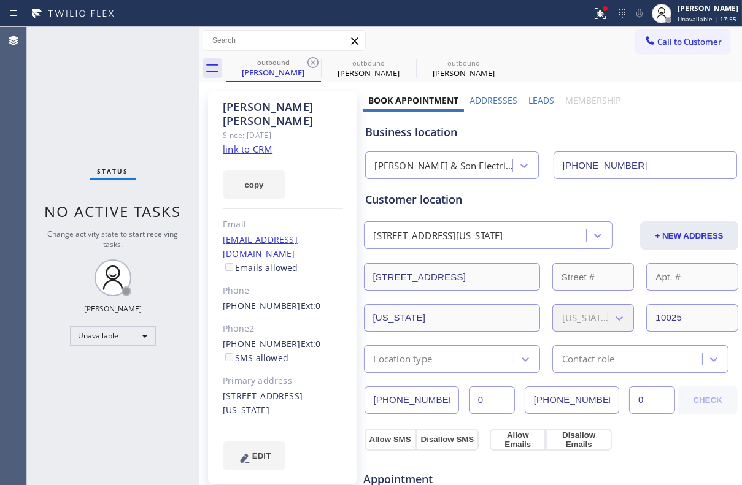
click at [313, 63] on icon at bounding box center [312, 62] width 11 height 11
click at [0, 0] on icon at bounding box center [0, 0] width 0 height 0
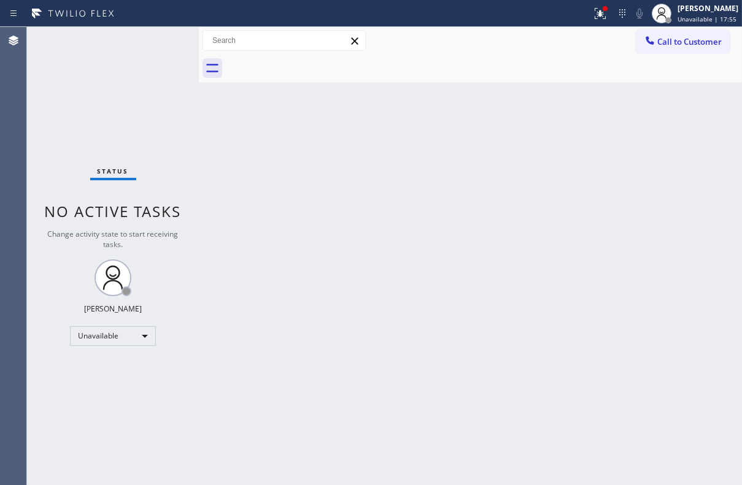
click at [313, 63] on div at bounding box center [484, 69] width 516 height 28
click at [645, 43] on icon at bounding box center [649, 40] width 12 height 12
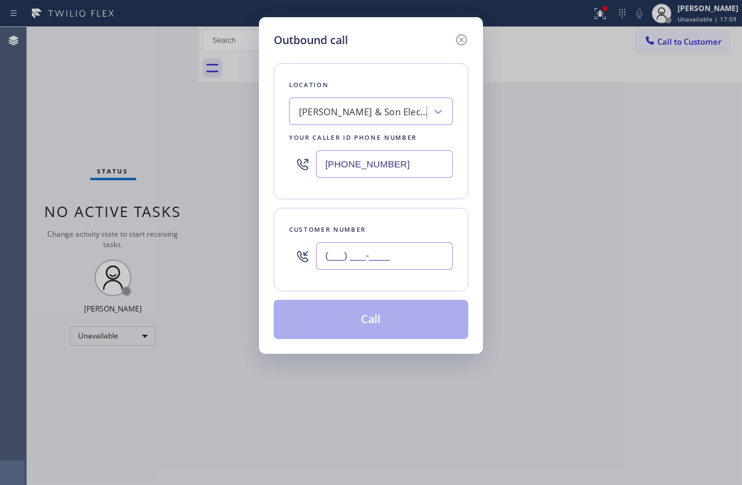
click at [374, 256] on input "(___) ___-____" at bounding box center [384, 256] width 137 height 28
paste input "310) 570-6557"
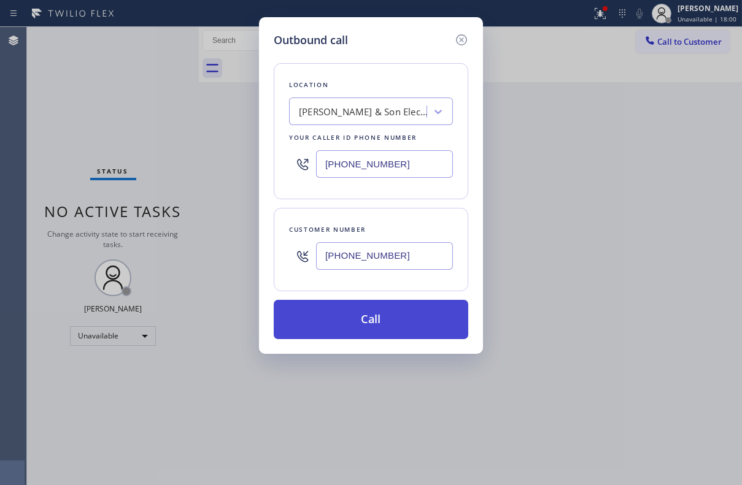
click at [366, 317] on button "Call" at bounding box center [371, 319] width 194 height 39
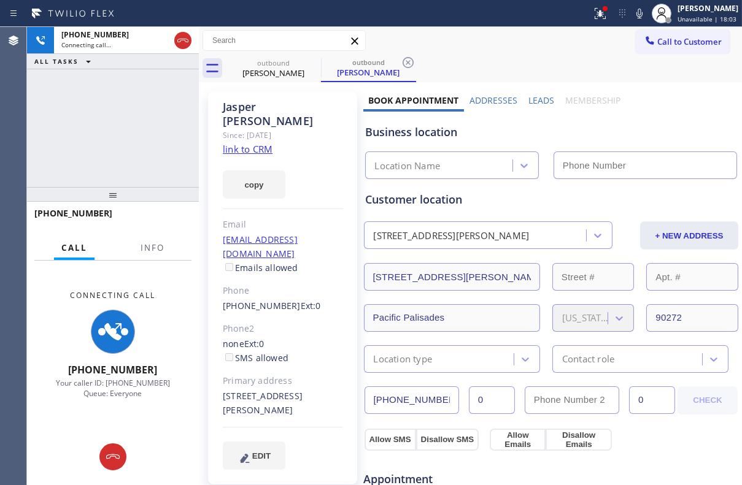
click at [534, 99] on label "Leads" at bounding box center [541, 100] width 26 height 12
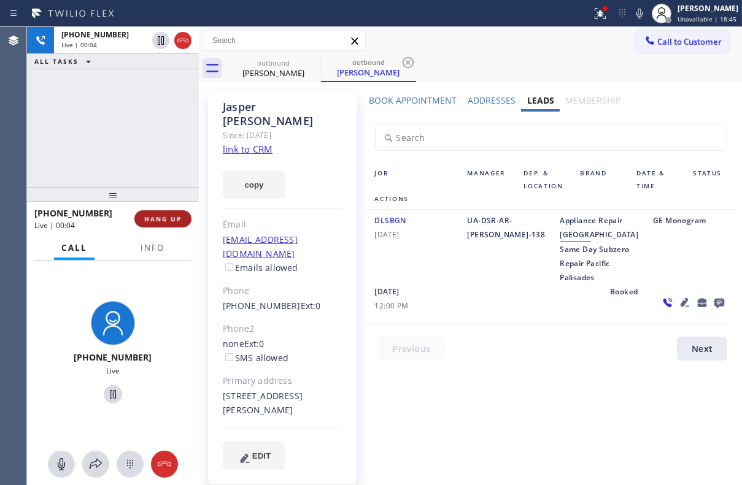
click at [167, 219] on span "HANG UP" at bounding box center [162, 219] width 37 height 9
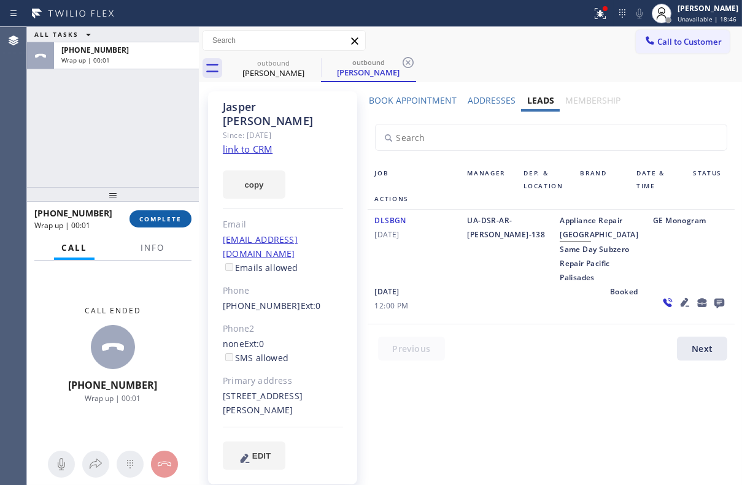
click at [185, 226] on button "COMPLETE" at bounding box center [160, 218] width 62 height 17
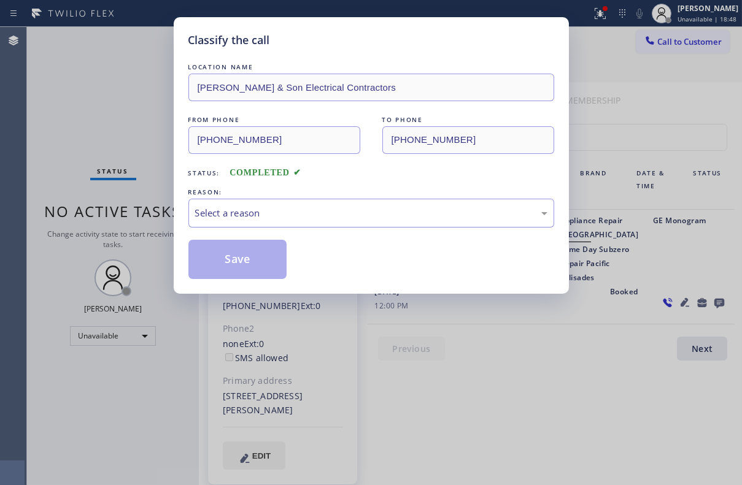
click at [288, 217] on div "Select a reason" at bounding box center [371, 213] width 352 height 14
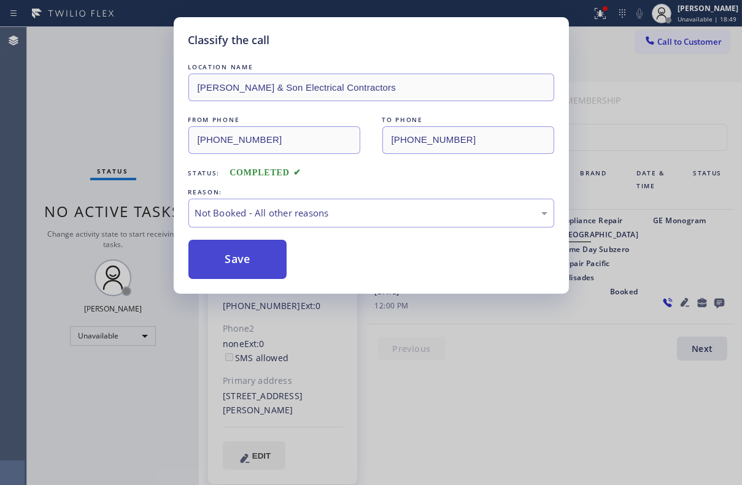
click at [255, 262] on button "Save" at bounding box center [237, 259] width 99 height 39
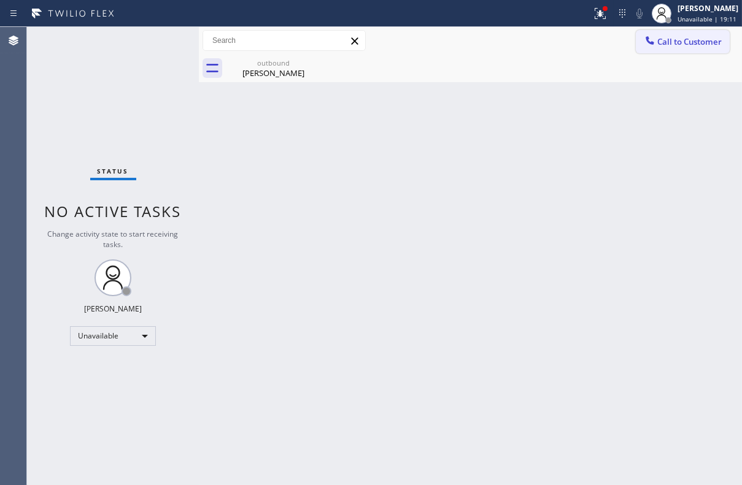
click at [678, 48] on button "Call to Customer" at bounding box center [682, 41] width 94 height 23
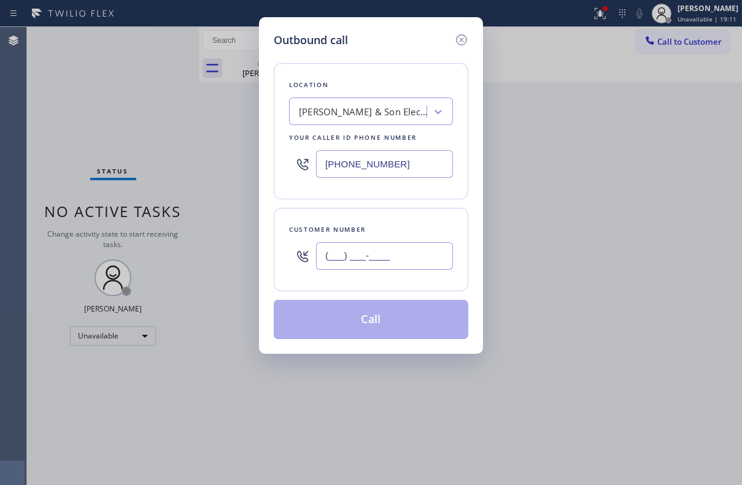
click at [345, 255] on input "(___) ___-____" at bounding box center [384, 256] width 137 height 28
paste input "623) 210-9382"
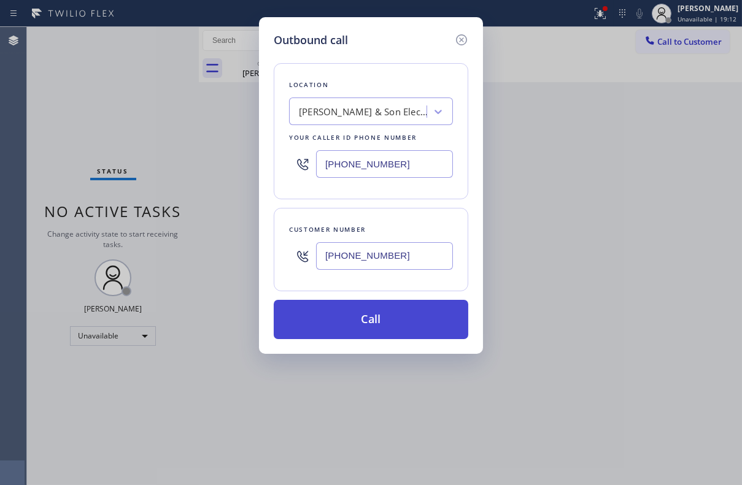
type input "[PHONE_NUMBER]"
click at [347, 318] on button "Call" at bounding box center [371, 319] width 194 height 39
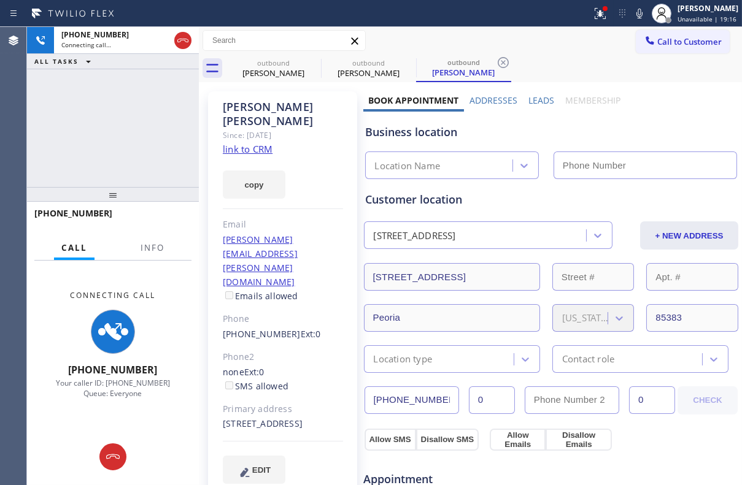
type input "[PHONE_NUMBER]"
click at [528, 102] on label "Leads" at bounding box center [541, 100] width 26 height 12
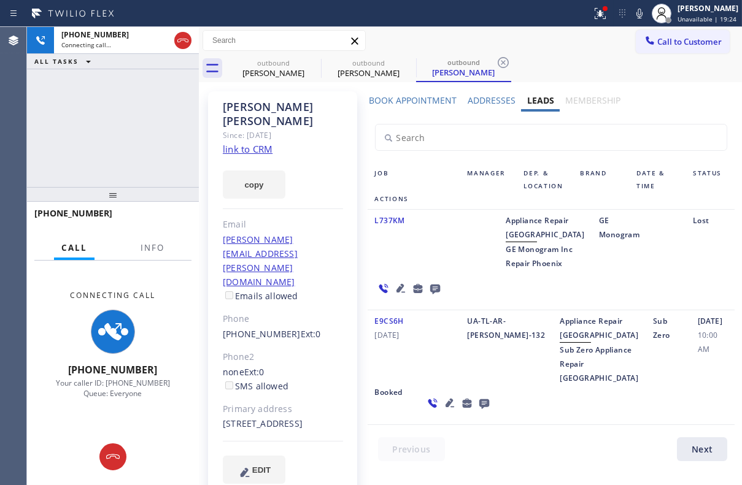
click at [396, 293] on icon at bounding box center [400, 288] width 9 height 9
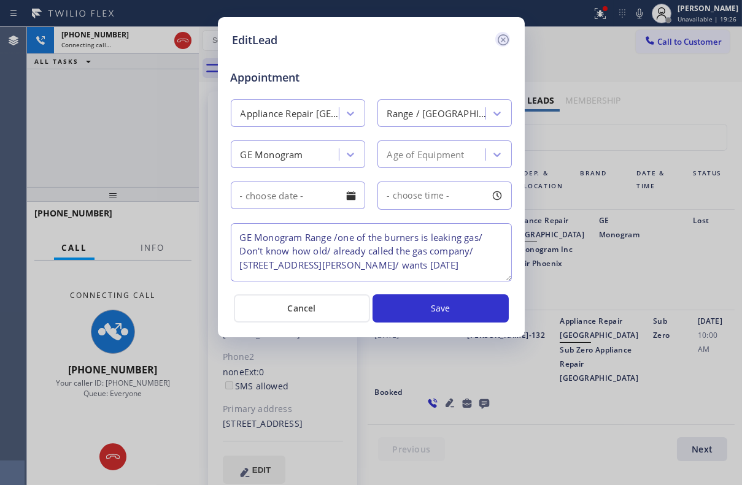
click at [502, 41] on icon at bounding box center [503, 40] width 15 height 15
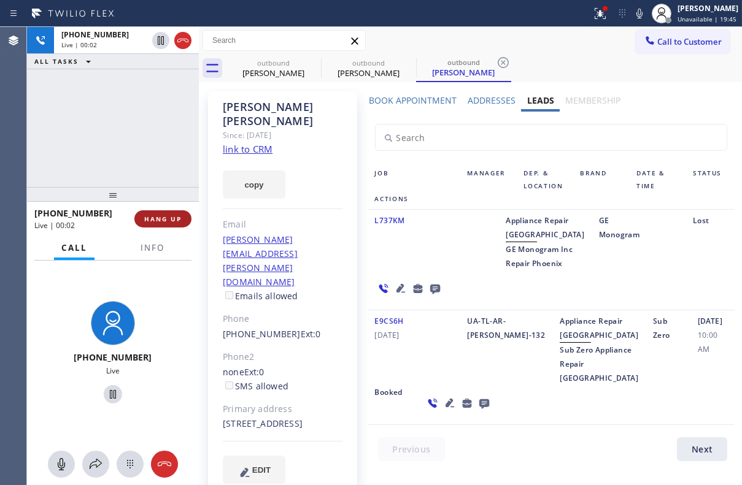
drag, startPoint x: 147, startPoint y: 225, endPoint x: 140, endPoint y: 226, distance: 7.5
click at [147, 224] on button "HANG UP" at bounding box center [162, 218] width 57 height 17
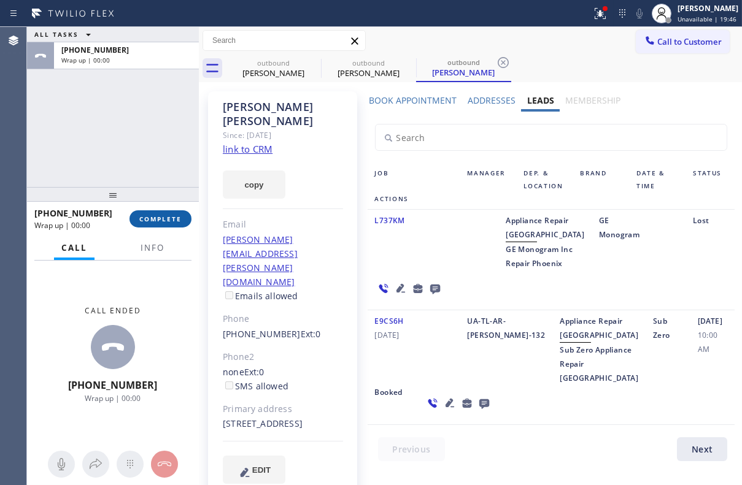
click at [156, 220] on span "COMPLETE" at bounding box center [160, 219] width 42 height 9
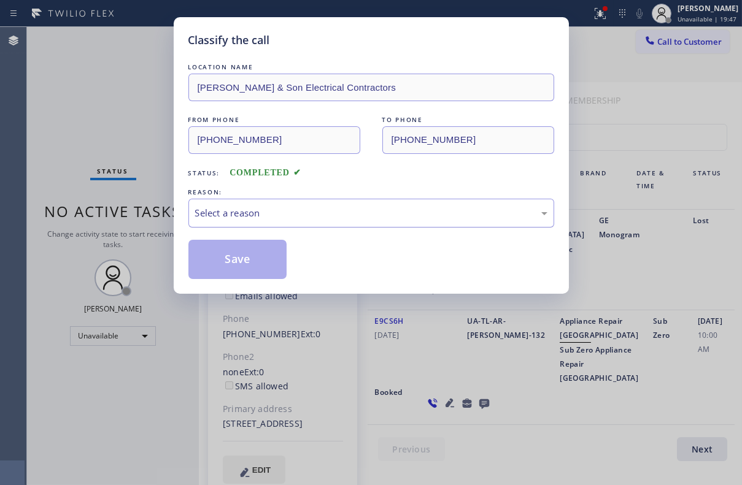
click at [306, 209] on div "Select a reason" at bounding box center [371, 213] width 352 height 14
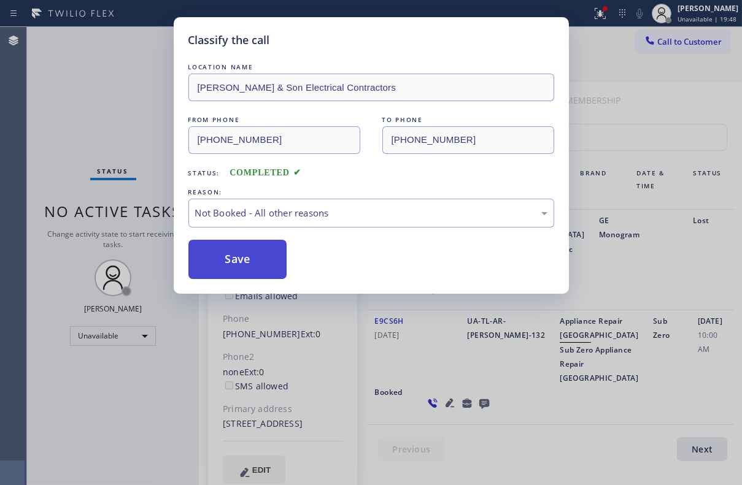
click at [242, 264] on button "Save" at bounding box center [237, 259] width 99 height 39
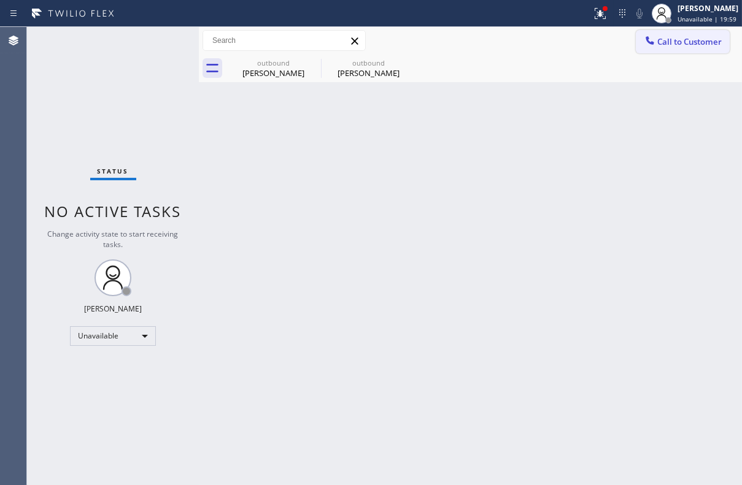
click at [686, 45] on span "Call to Customer" at bounding box center [689, 41] width 64 height 11
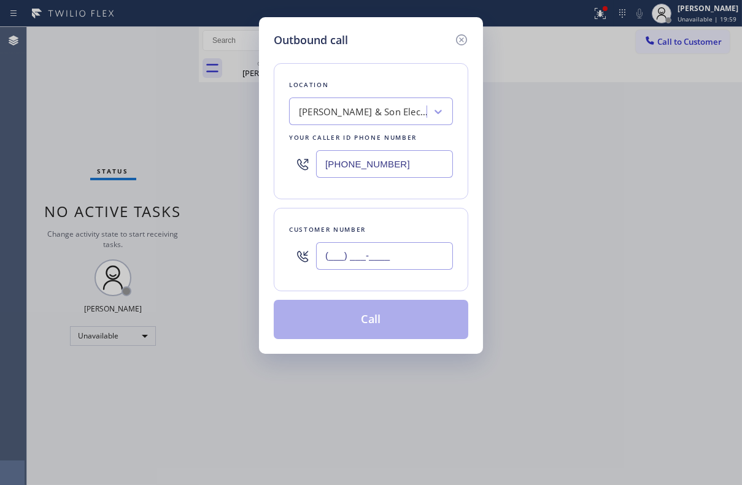
click at [384, 250] on input "(___) ___-____" at bounding box center [384, 256] width 137 height 28
paste input "858) 756-0606"
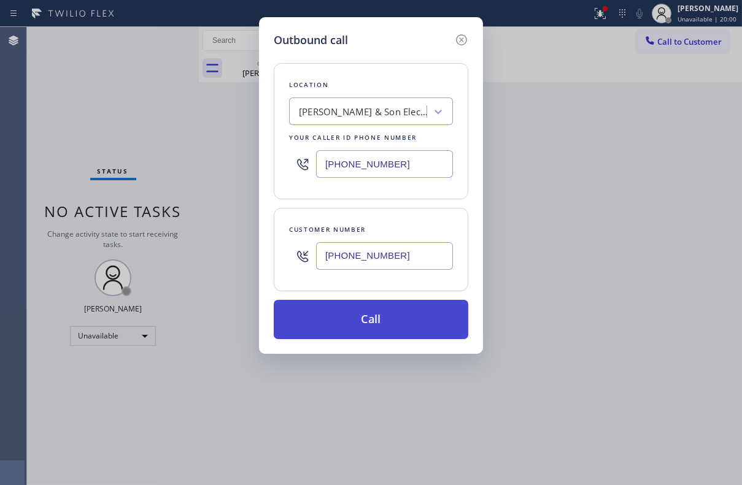
type input "[PHONE_NUMBER]"
click at [383, 318] on button "Call" at bounding box center [371, 319] width 194 height 39
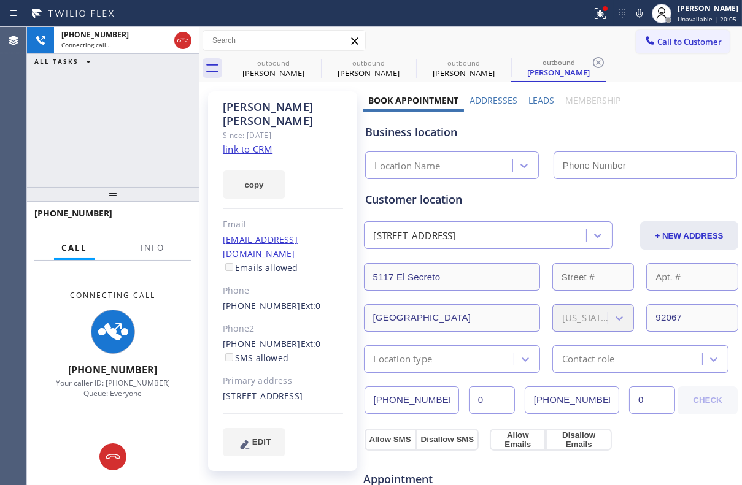
type input "[PHONE_NUMBER]"
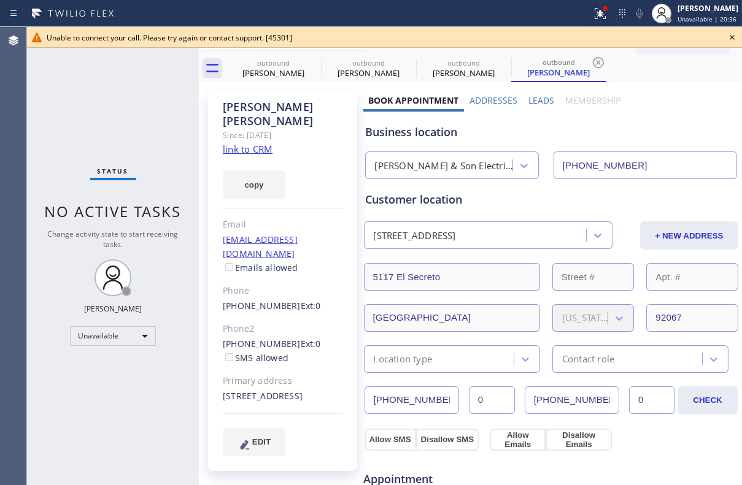
click at [730, 38] on icon at bounding box center [731, 37] width 15 height 15
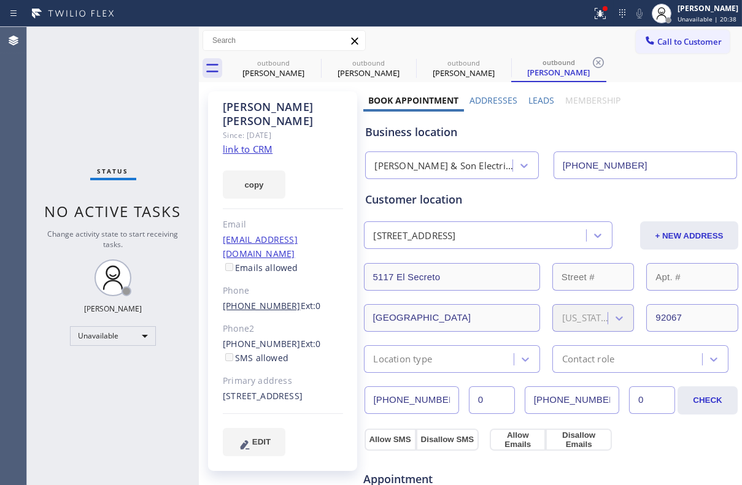
click at [261, 300] on link "[PHONE_NUMBER]" at bounding box center [262, 306] width 78 height 12
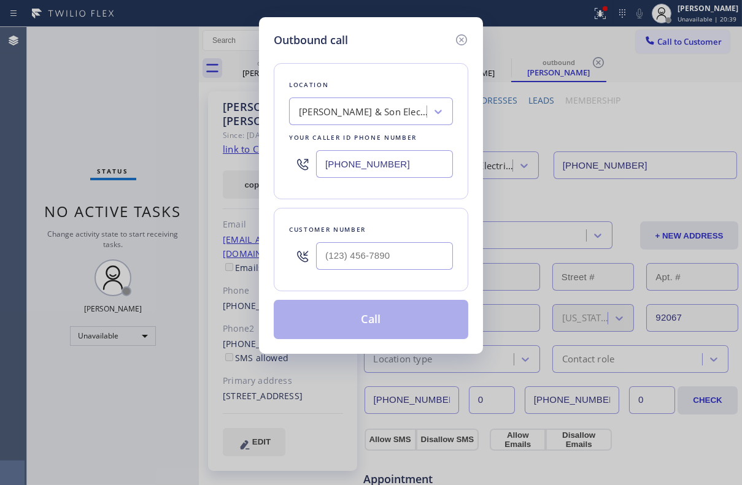
type input "[PHONE_NUMBER]"
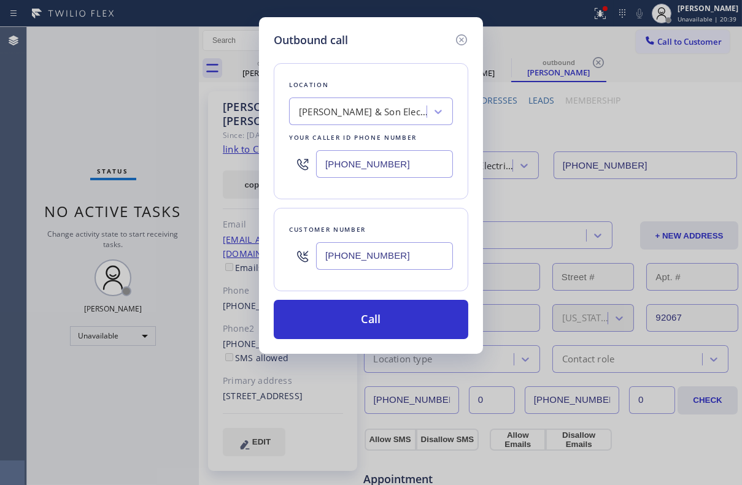
click at [362, 260] on input "[PHONE_NUMBER]" at bounding box center [384, 256] width 137 height 28
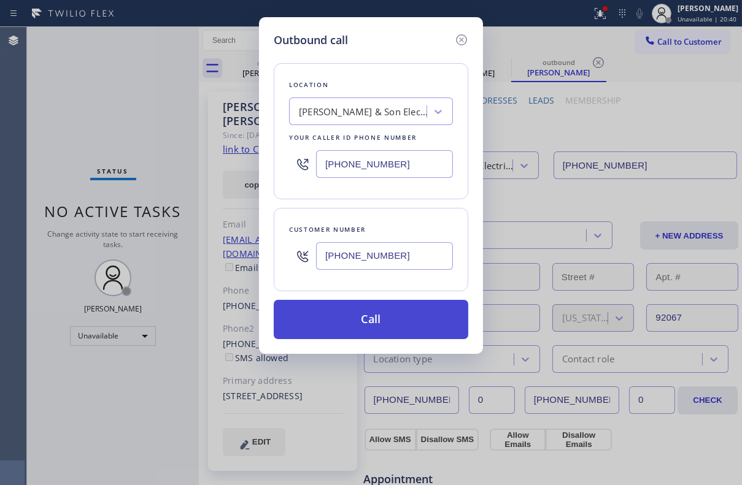
click at [372, 328] on button "Call" at bounding box center [371, 319] width 194 height 39
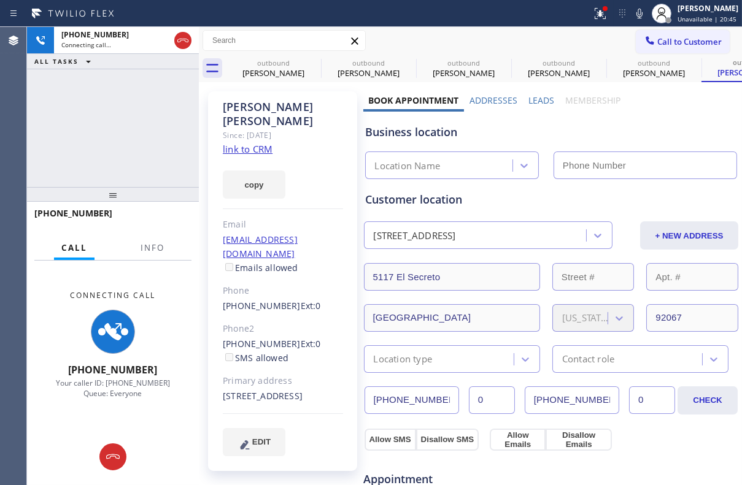
type input "[PHONE_NUMBER]"
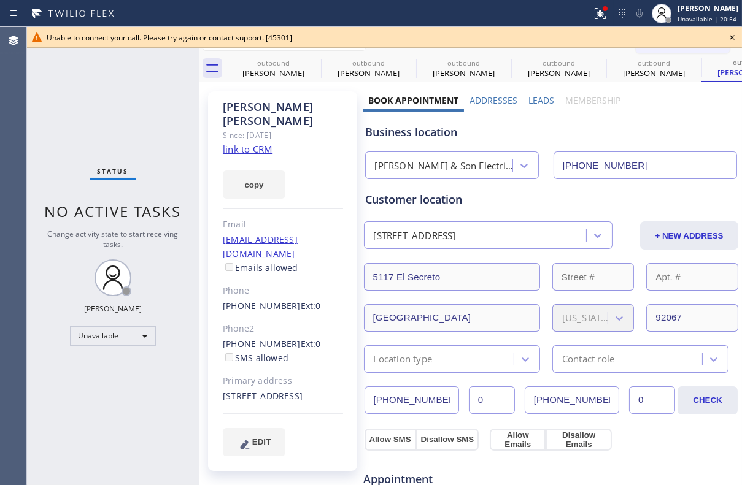
click at [730, 40] on icon at bounding box center [731, 37] width 15 height 15
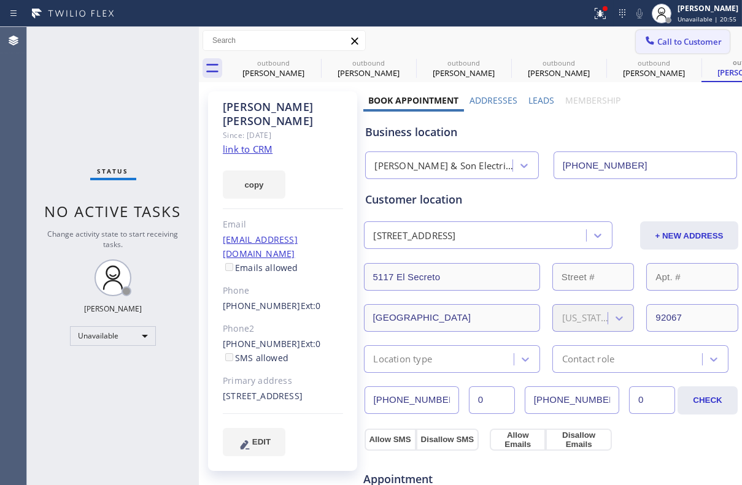
click at [692, 45] on span "Call to Customer" at bounding box center [689, 41] width 64 height 11
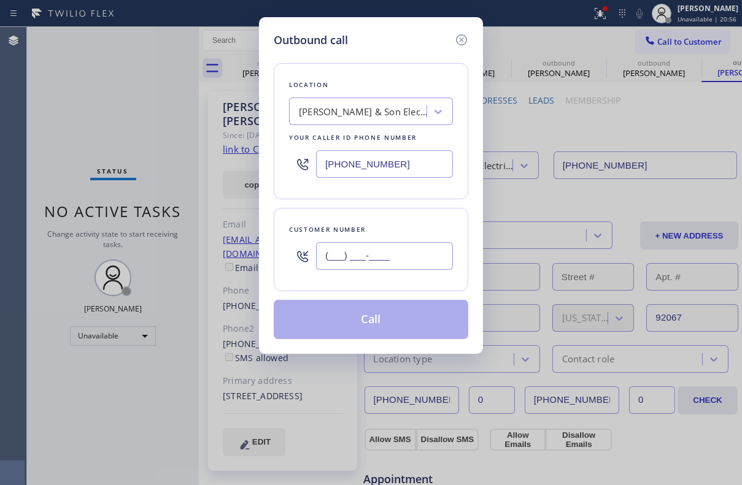
click at [417, 263] on input "(___) ___-____" at bounding box center [384, 256] width 137 height 28
paste input "858) 756-0606"
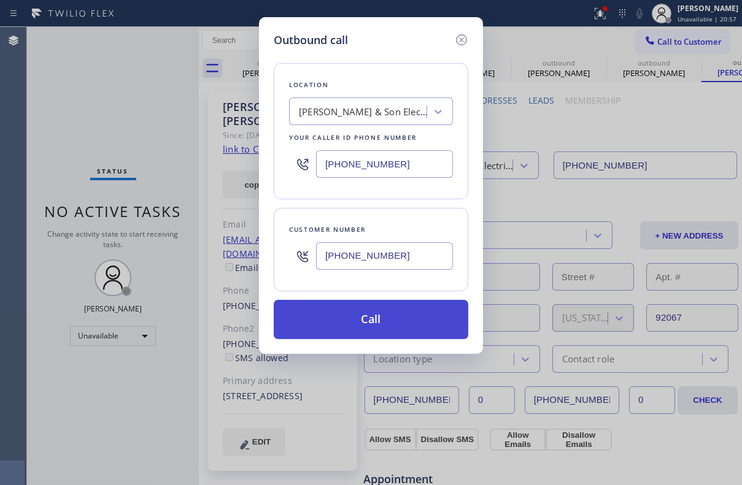
type input "[PHONE_NUMBER]"
click at [379, 315] on button "Call" at bounding box center [371, 319] width 194 height 39
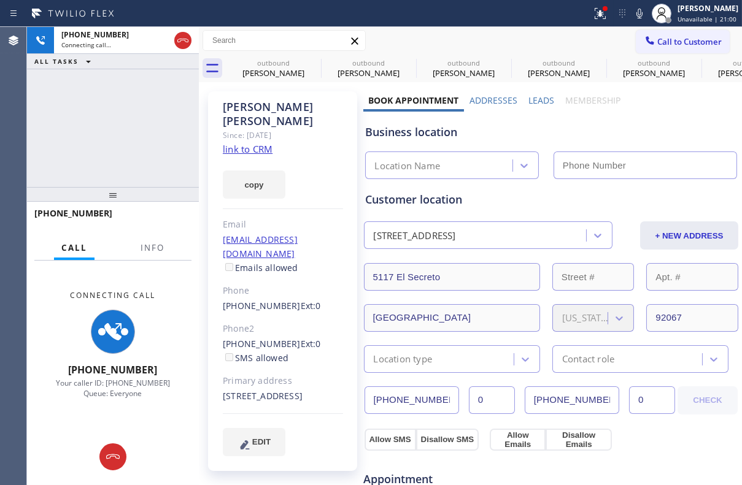
click at [539, 98] on label "Leads" at bounding box center [541, 100] width 26 height 12
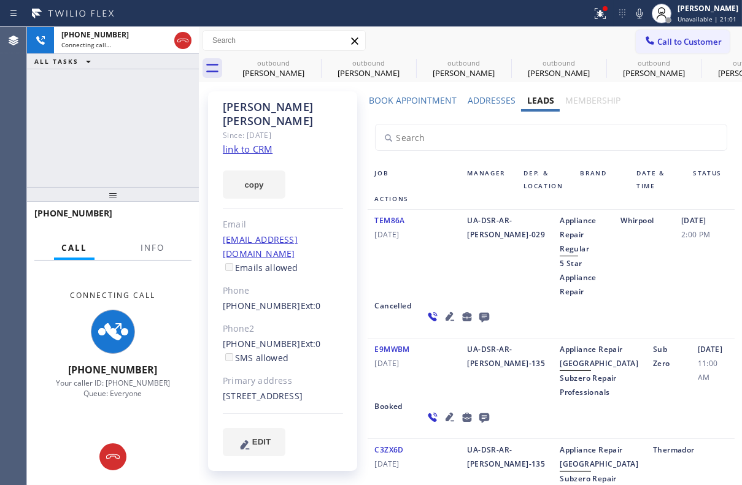
click at [445, 313] on icon at bounding box center [449, 316] width 9 height 9
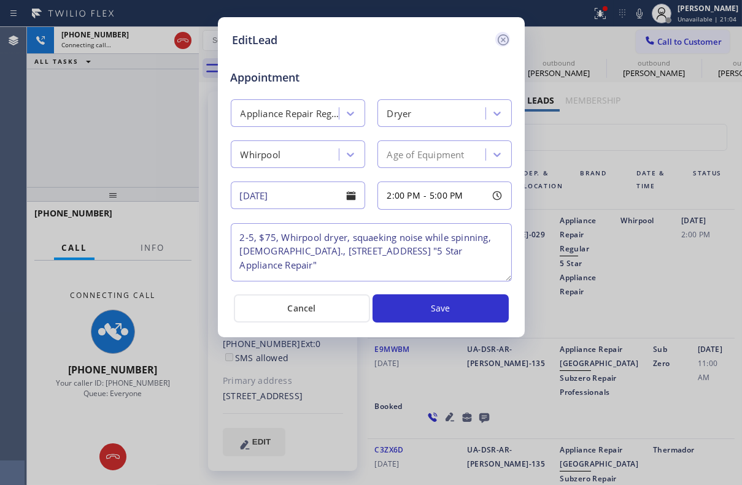
click at [502, 40] on icon at bounding box center [502, 39] width 11 height 11
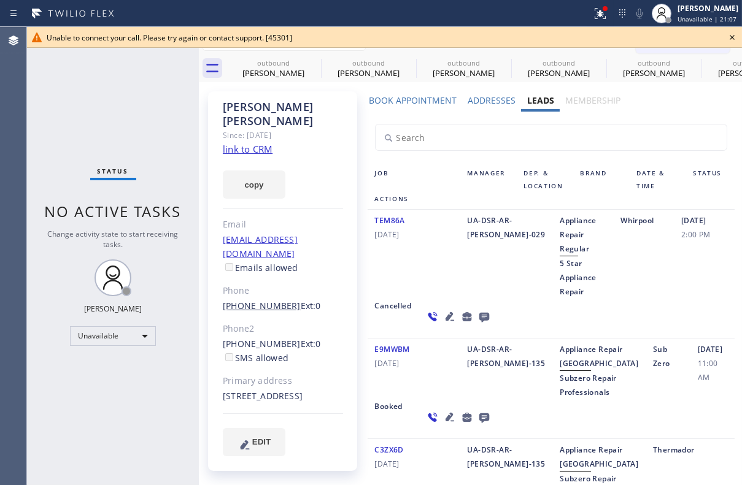
click at [267, 300] on link "[PHONE_NUMBER]" at bounding box center [262, 306] width 78 height 12
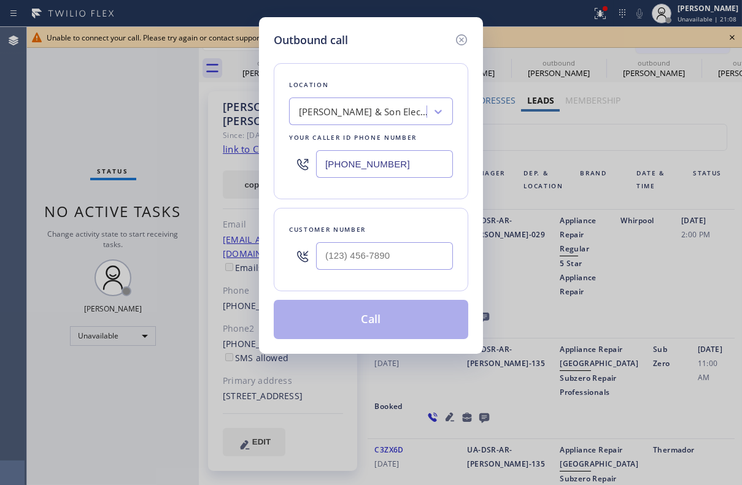
type input "[PHONE_NUMBER]"
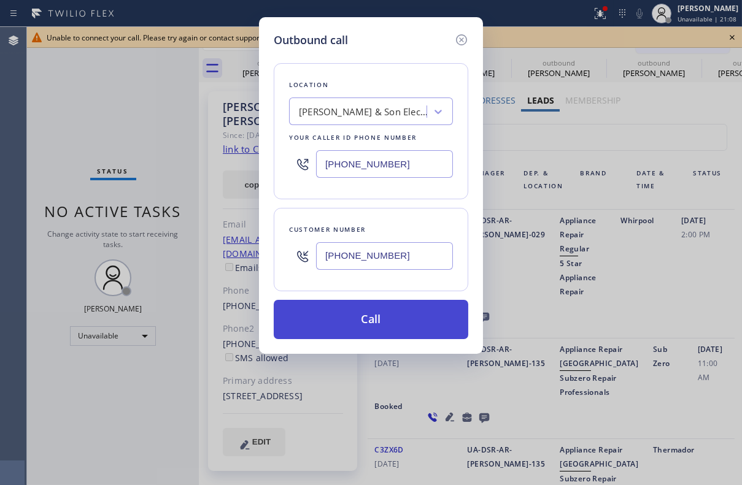
click at [386, 310] on button "Call" at bounding box center [371, 319] width 194 height 39
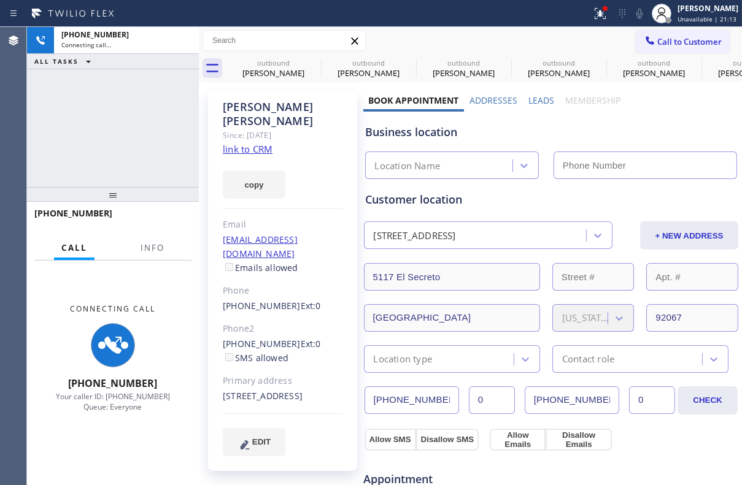
type input "[PHONE_NUMBER]"
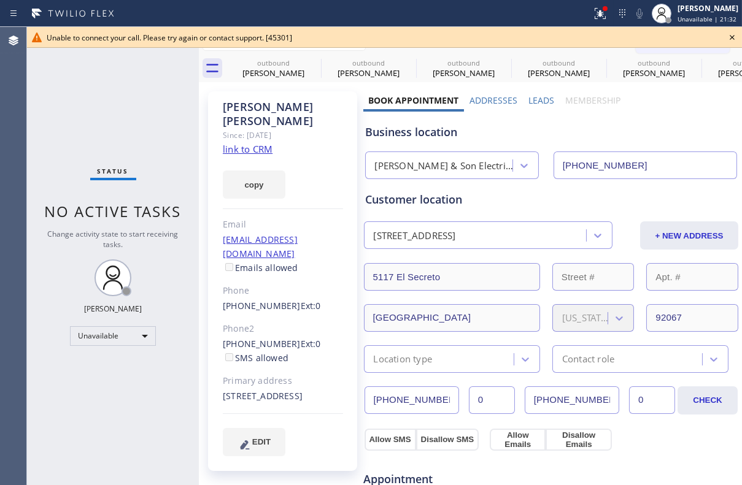
click at [730, 39] on icon at bounding box center [731, 37] width 5 height 5
